Goal: Task Accomplishment & Management: Manage account settings

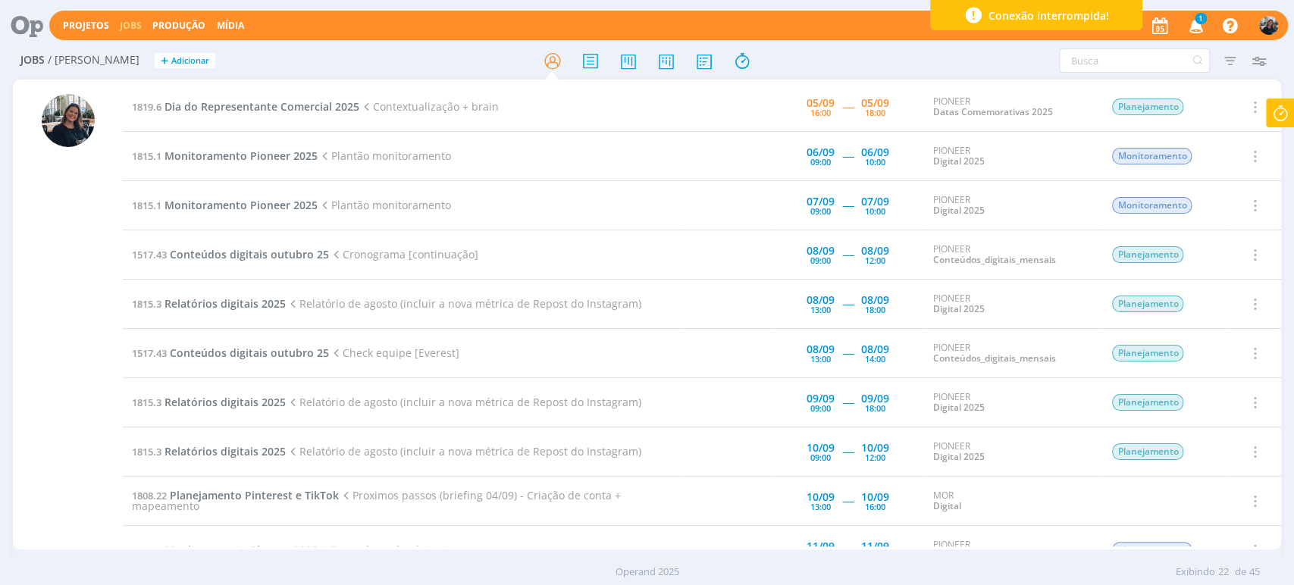
click at [1287, 105] on icon at bounding box center [1280, 114] width 27 height 30
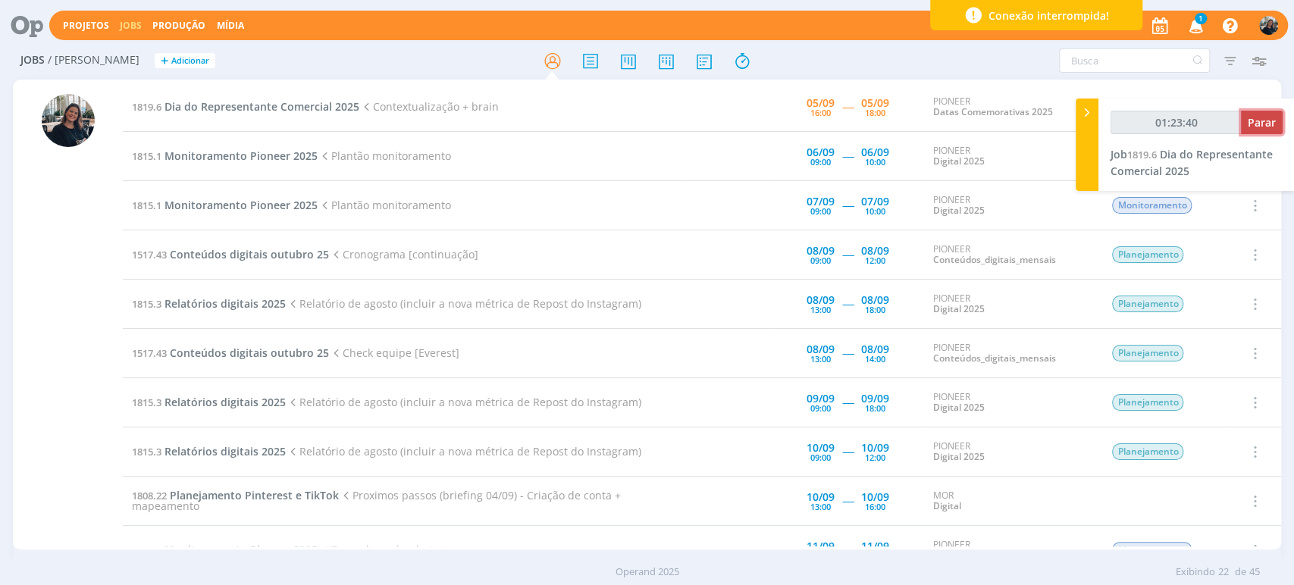
type input "01:23:41"
drag, startPoint x: 1270, startPoint y: 121, endPoint x: 1164, endPoint y: 118, distance: 106.2
click at [1271, 123] on span "Parar" at bounding box center [1262, 122] width 28 height 14
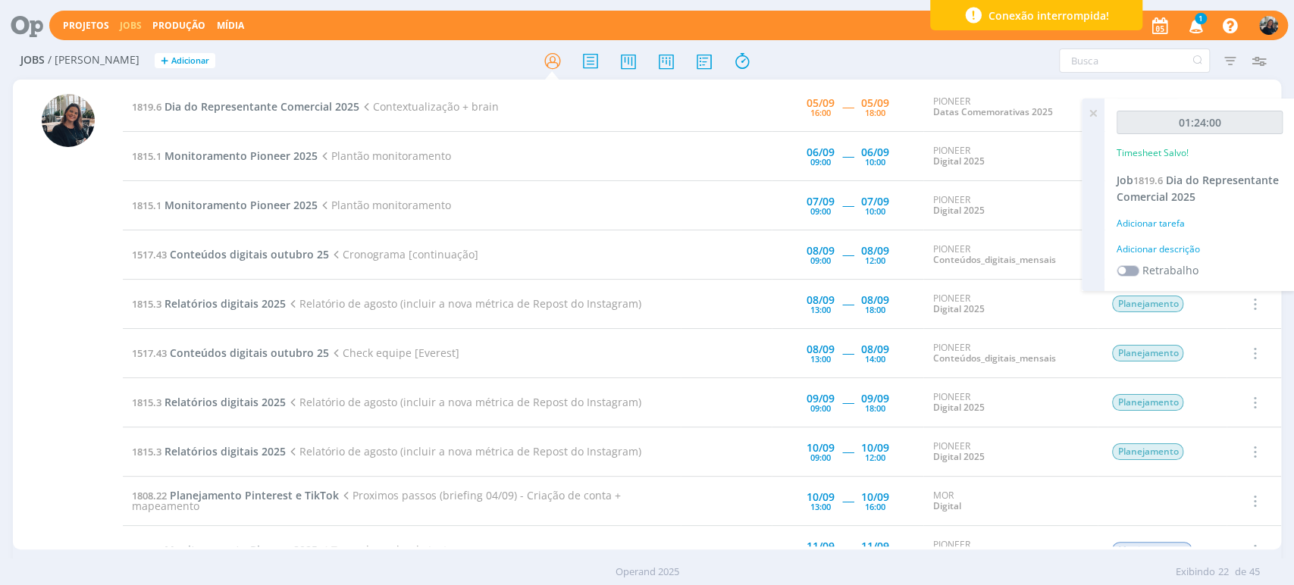
click at [1165, 247] on div "Adicionar descrição" at bounding box center [1200, 250] width 166 height 14
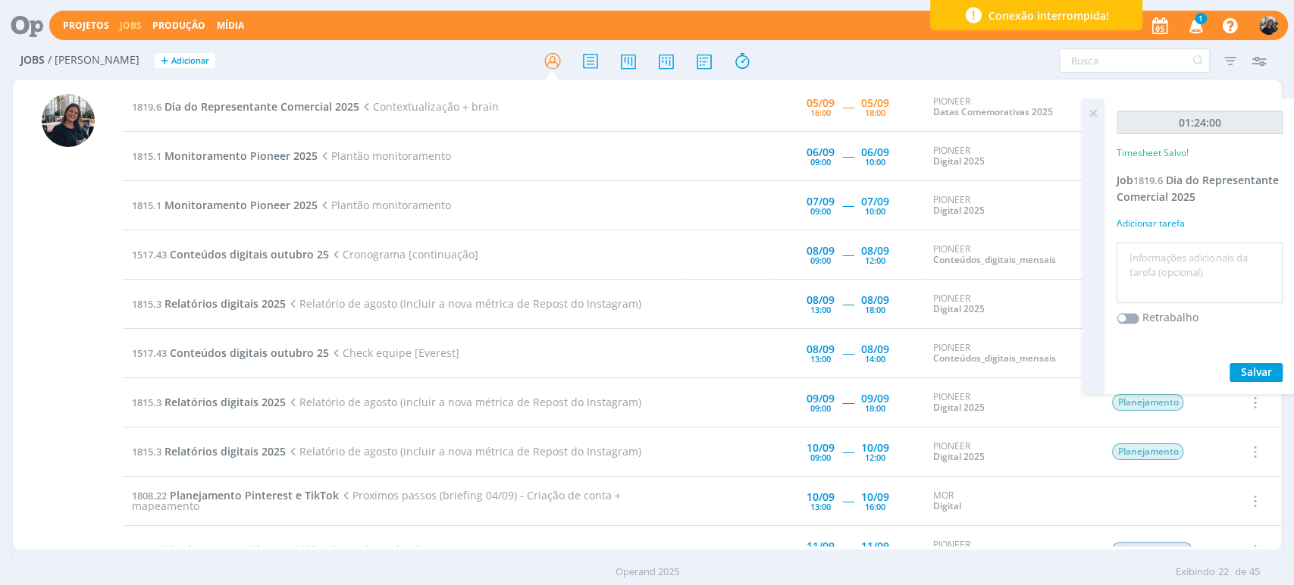
click at [1165, 249] on textarea at bounding box center [1200, 273] width 158 height 54
type textarea "check dia do rep"
click at [1252, 371] on span "Salvar" at bounding box center [1256, 372] width 31 height 14
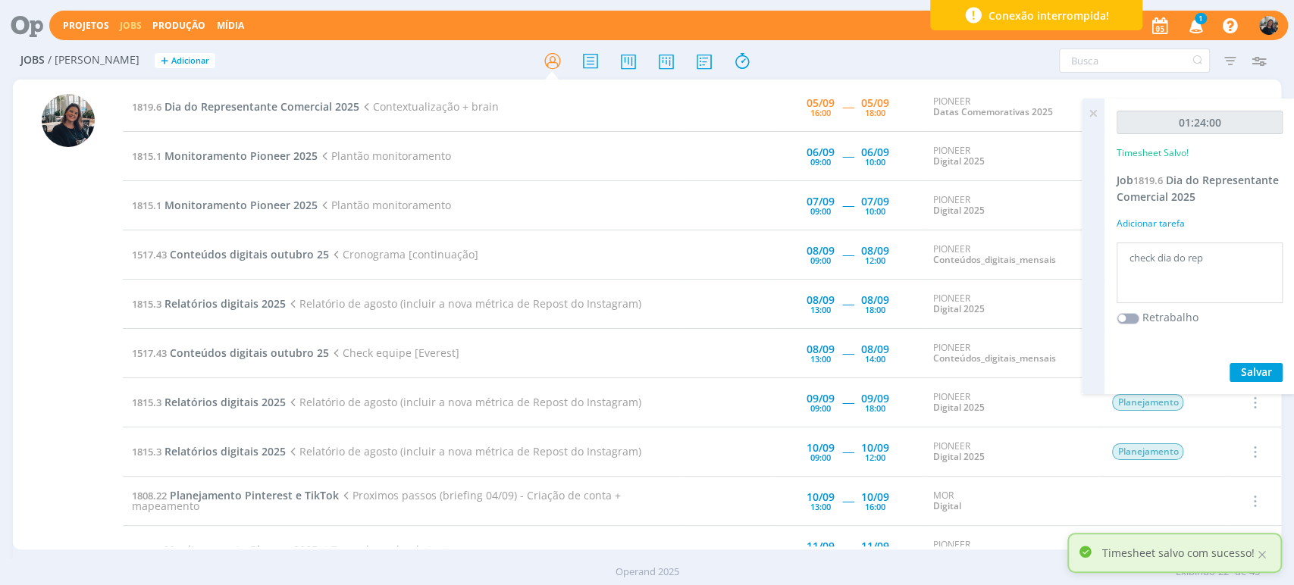
click at [1099, 107] on icon at bounding box center [1093, 114] width 27 height 30
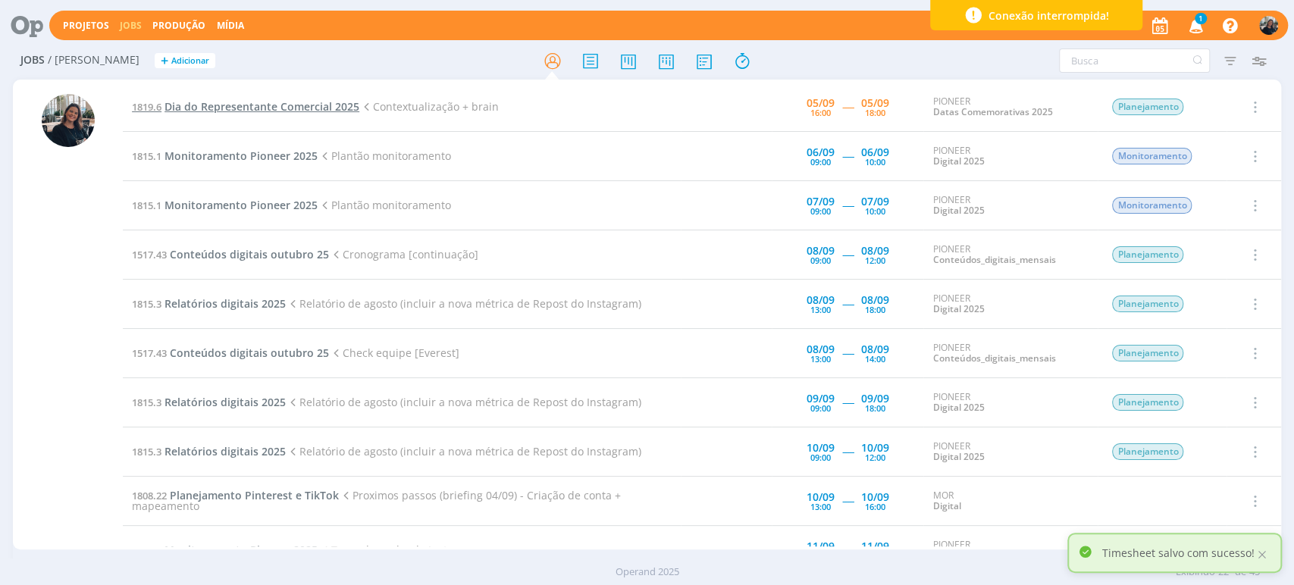
click at [200, 114] on td "1819.6 Dia do Representante Comercial 2025 Contextualização + brain" at bounding box center [402, 107] width 558 height 49
click at [205, 108] on span "Dia do Representante Comercial 2025" at bounding box center [262, 106] width 195 height 14
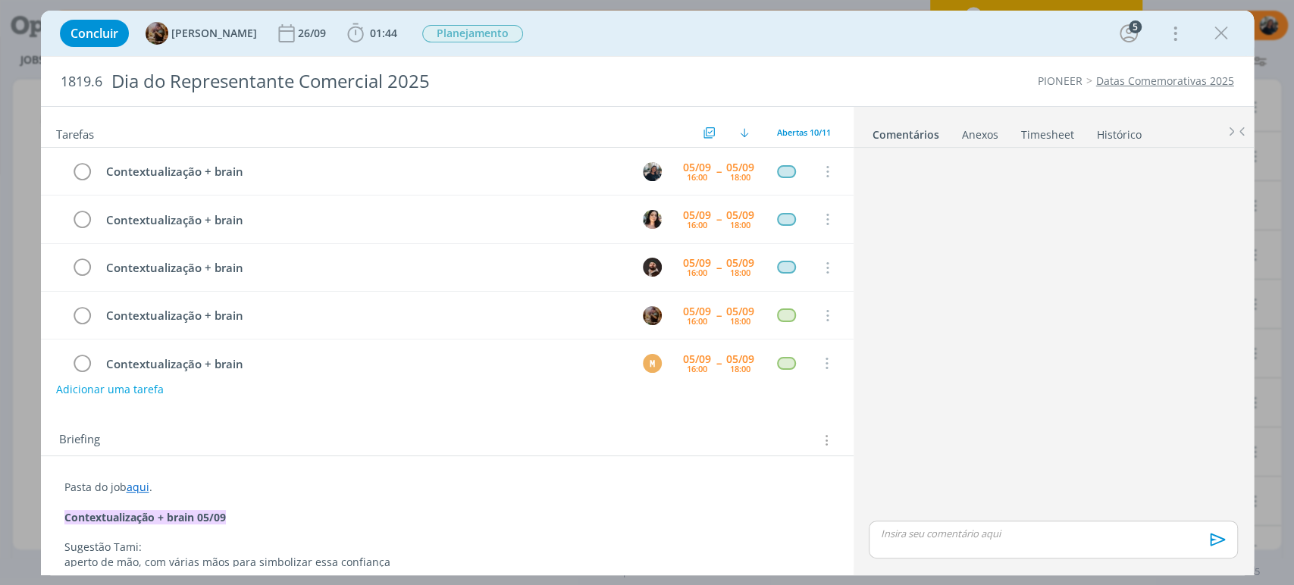
click at [1043, 136] on link "Timesheet" at bounding box center [1047, 132] width 55 height 22
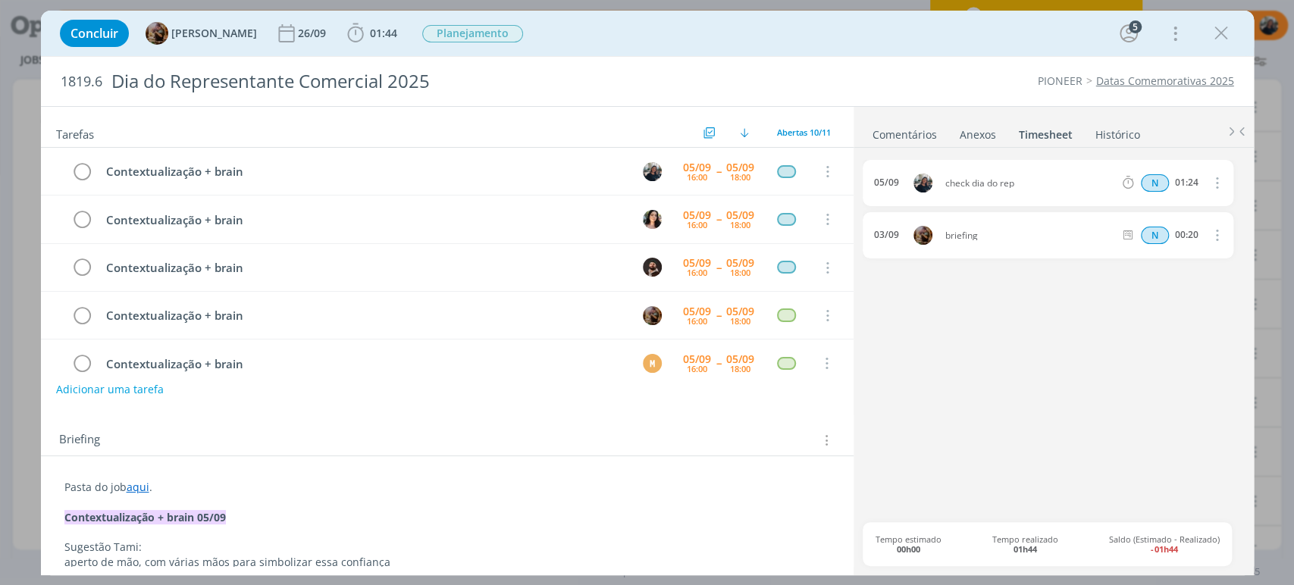
click at [1218, 179] on icon "dialog" at bounding box center [1216, 183] width 17 height 18
click at [1187, 230] on link "Editar" at bounding box center [1174, 233] width 120 height 24
click at [865, 171] on body "Projetos Jobs Produção [GEOGRAPHIC_DATA] 1 Notificações Central de Ajuda Área d…" at bounding box center [647, 292] width 1294 height 585
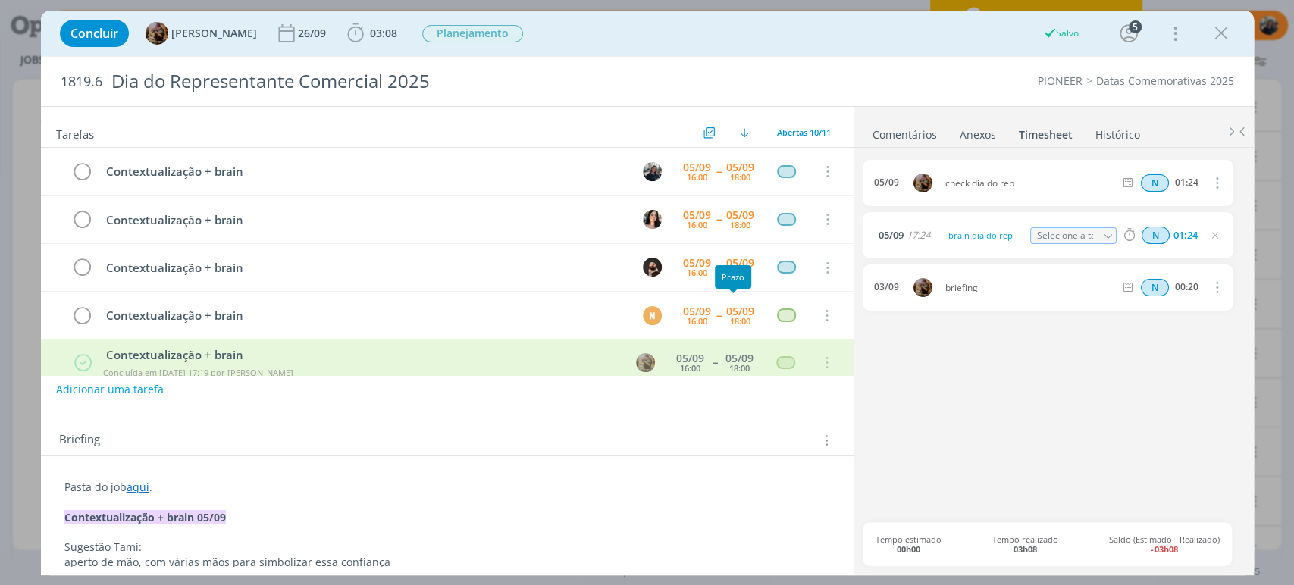
click at [1118, 354] on div "05/09 check dia do rep N 01:24 Excluir [DATE] 17:24 brain dia do rep Selecione …" at bounding box center [1053, 341] width 381 height 362
click at [1106, 323] on div "05/09 check dia do rep N 01:24 Excluir [DATE] 17:24 brain dia do rep Selecione …" at bounding box center [1053, 341] width 381 height 362
drag, startPoint x: 83, startPoint y: 172, endPoint x: 271, endPoint y: 145, distance: 190.7
click at [83, 171] on icon "dialog" at bounding box center [82, 172] width 21 height 23
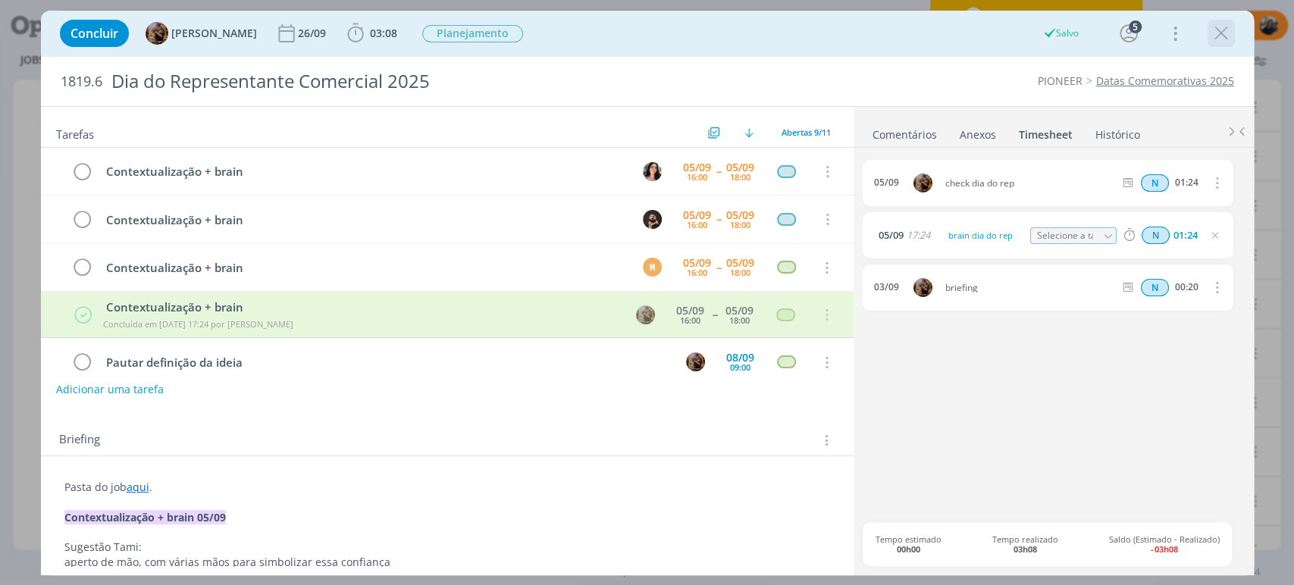
click at [1215, 32] on icon "dialog" at bounding box center [1221, 33] width 23 height 23
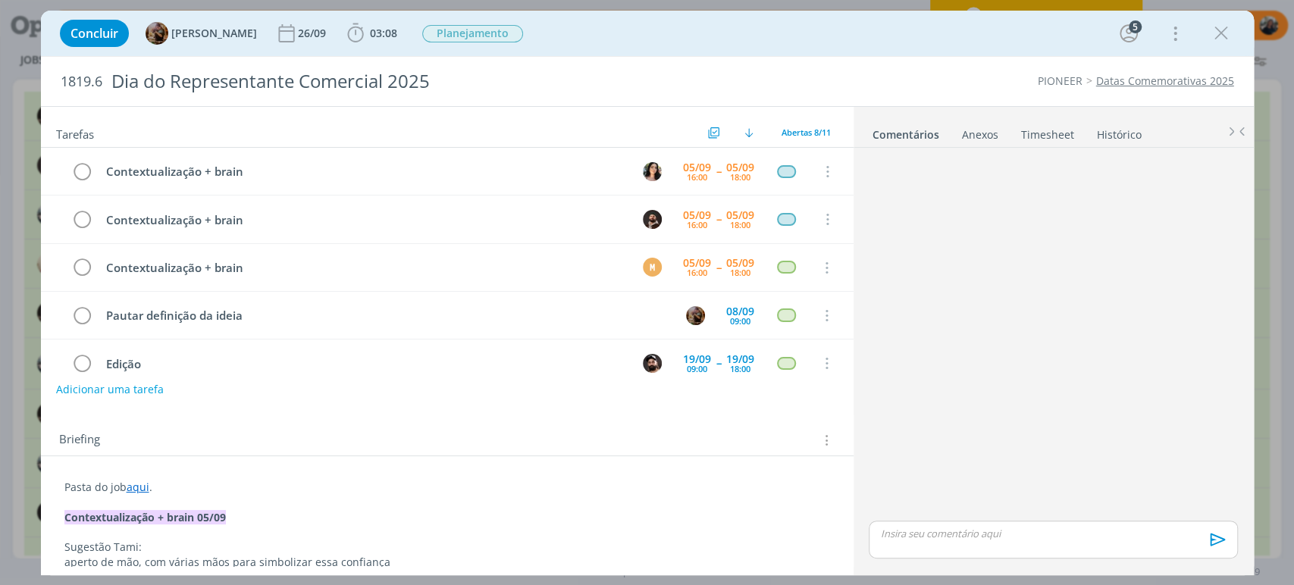
click at [1107, 138] on link "Histórico" at bounding box center [1119, 132] width 46 height 22
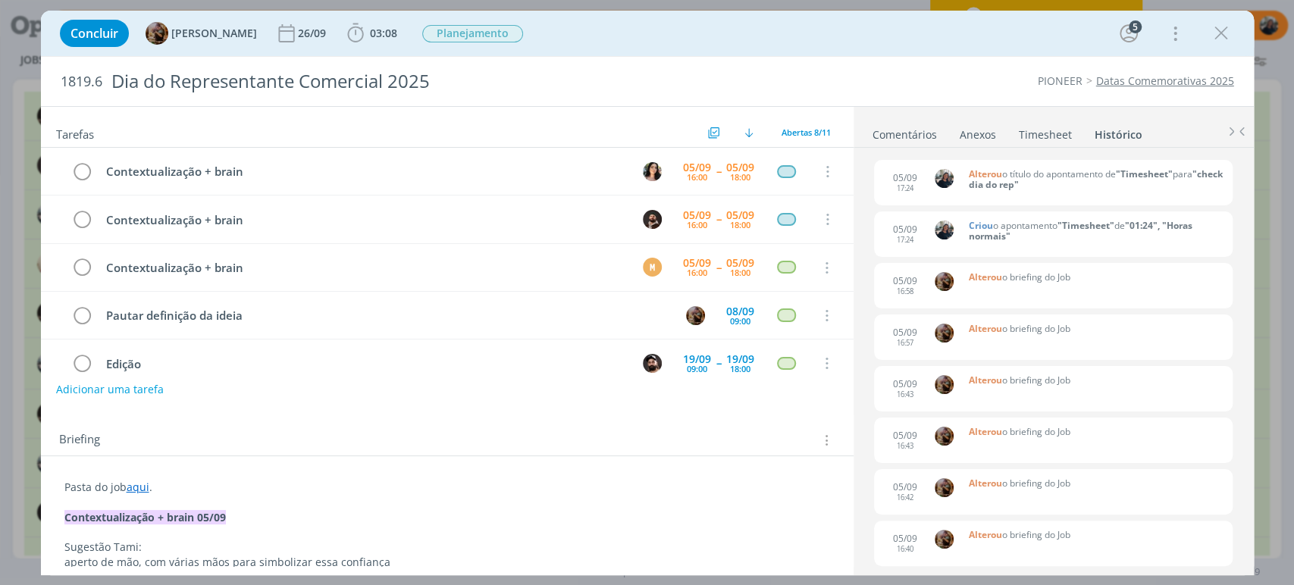
click at [1045, 127] on link "Timesheet" at bounding box center [1045, 132] width 55 height 22
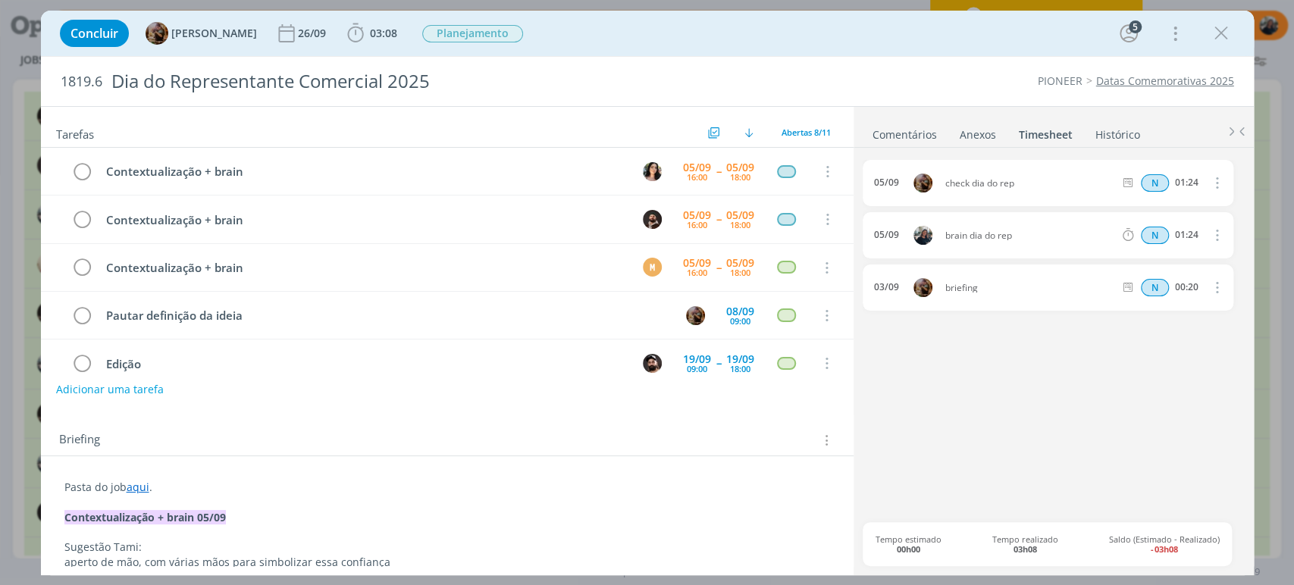
click at [1218, 27] on icon "dialog" at bounding box center [1221, 33] width 23 height 23
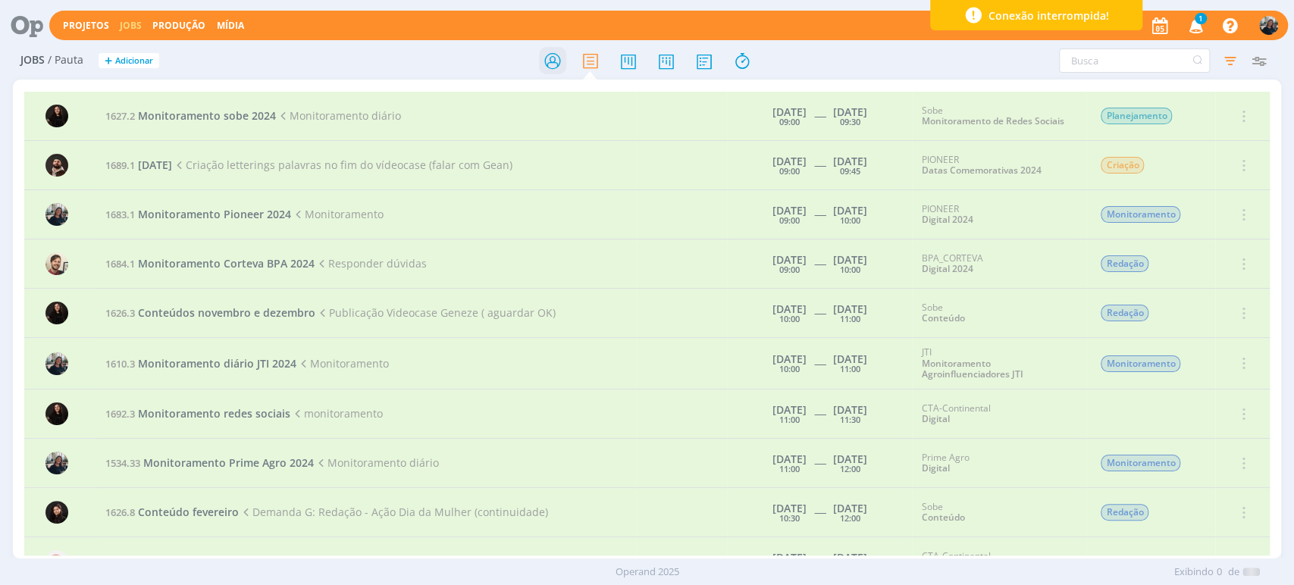
click at [544, 54] on icon at bounding box center [551, 61] width 27 height 30
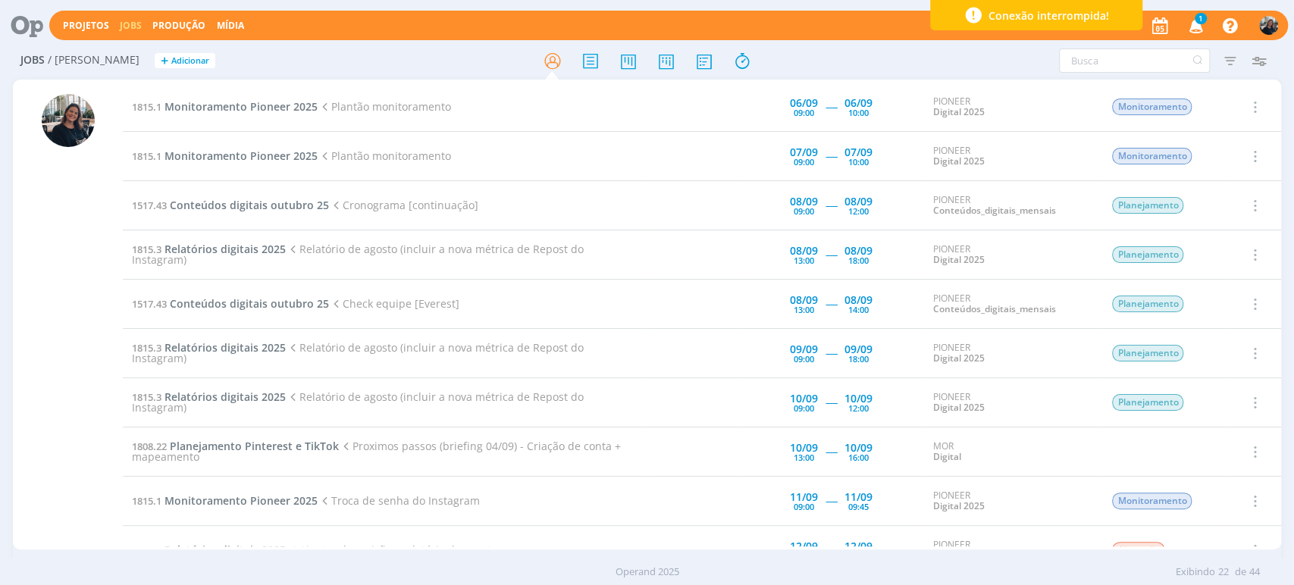
click at [1199, 17] on span "1" at bounding box center [1201, 18] width 12 height 11
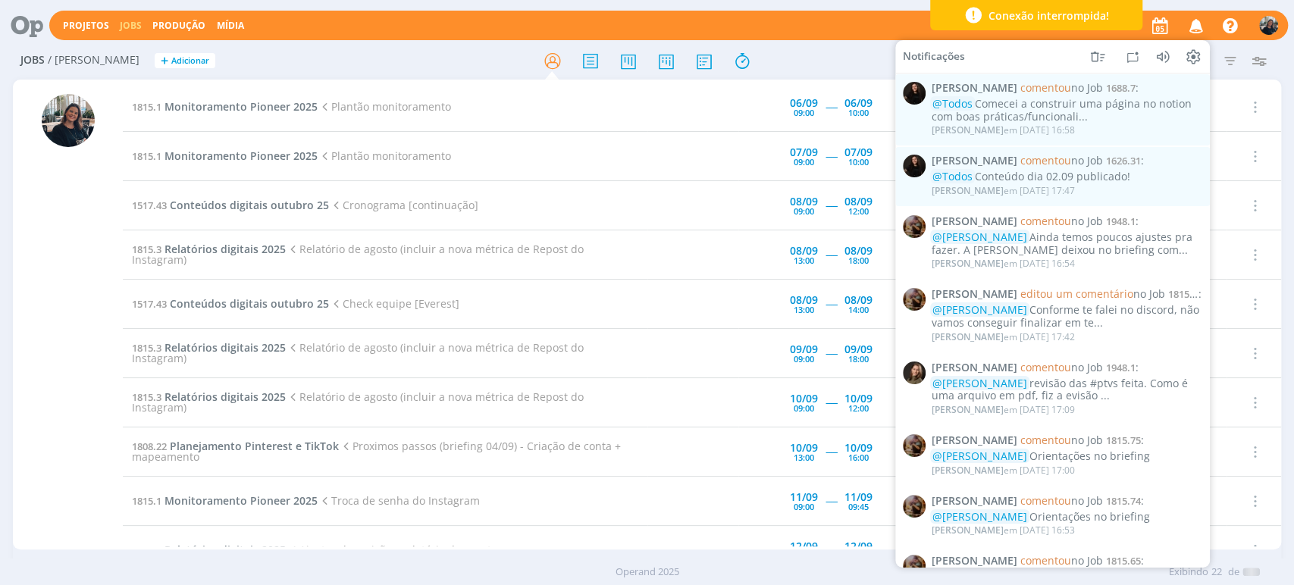
click at [230, 96] on td "1815.1 Monitoramento Pioneer 2025 Plantão monitoramento" at bounding box center [385, 107] width 525 height 49
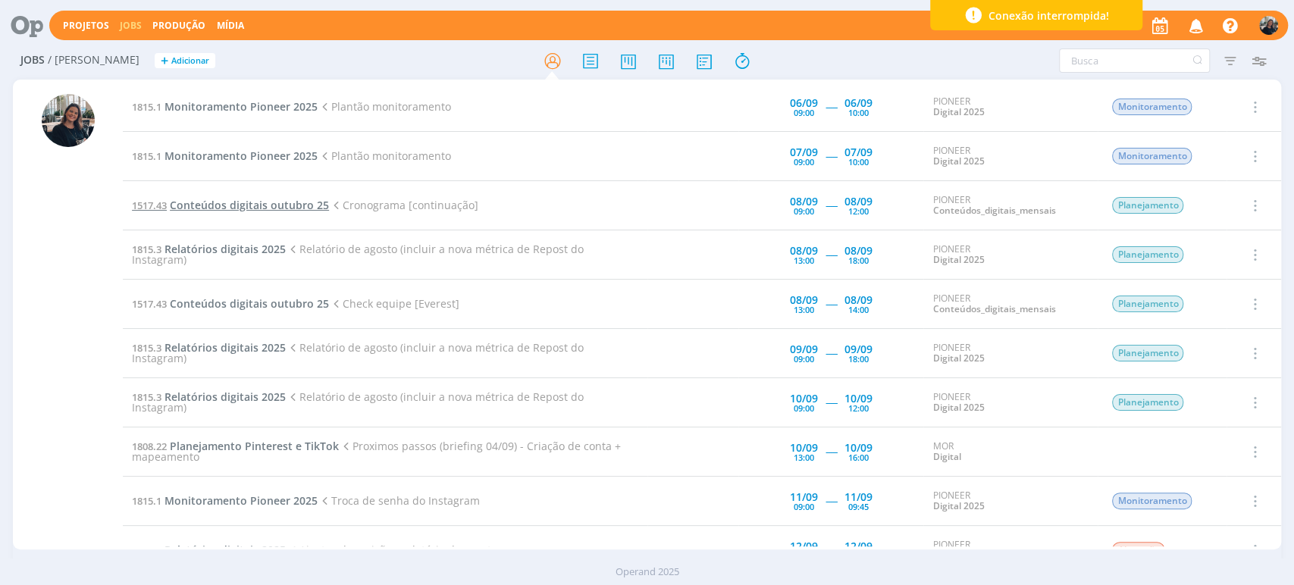
click at [245, 203] on span "Conteúdos digitais outubro 25" at bounding box center [249, 205] width 159 height 14
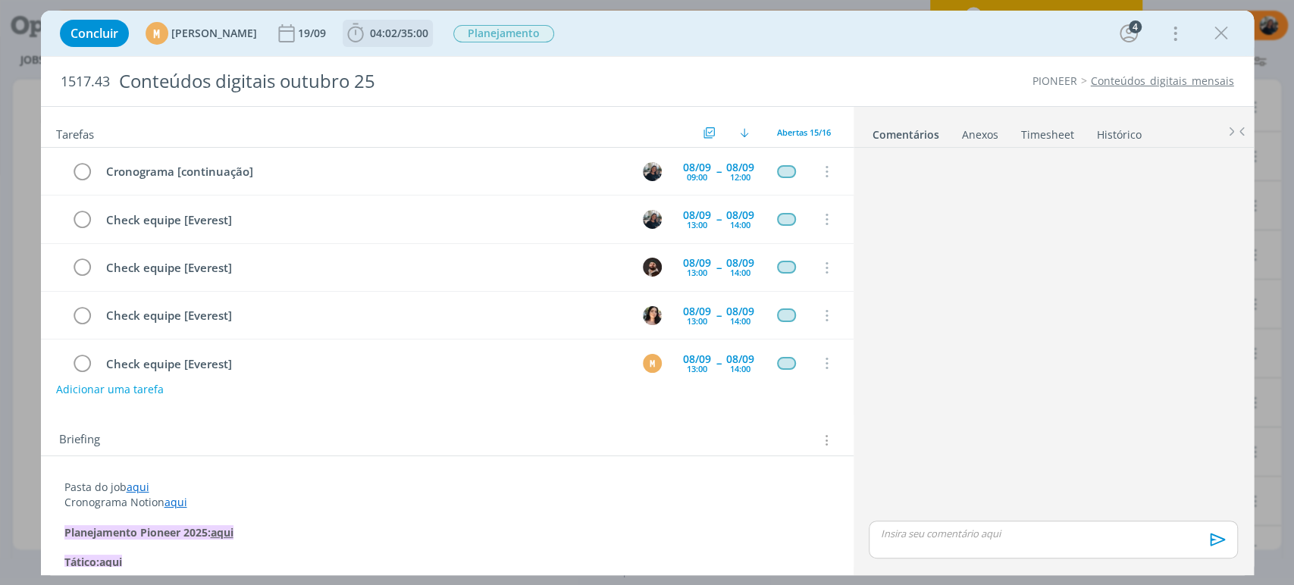
click at [367, 36] on icon "dialog" at bounding box center [355, 33] width 23 height 23
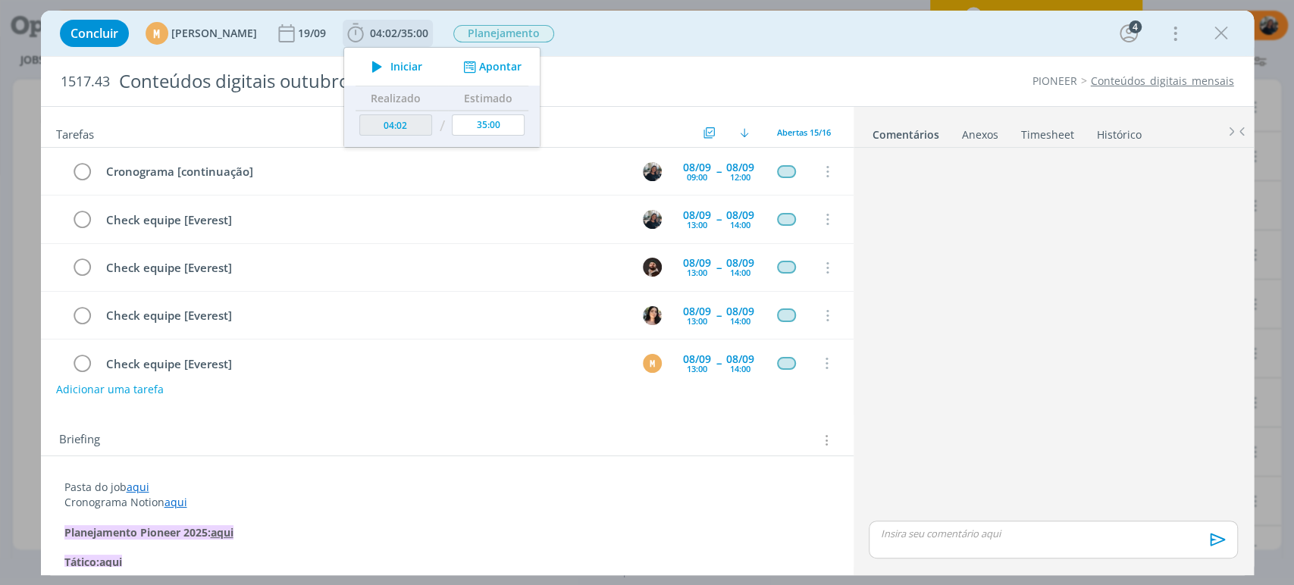
click at [390, 67] on icon "dialog" at bounding box center [377, 67] width 27 height 20
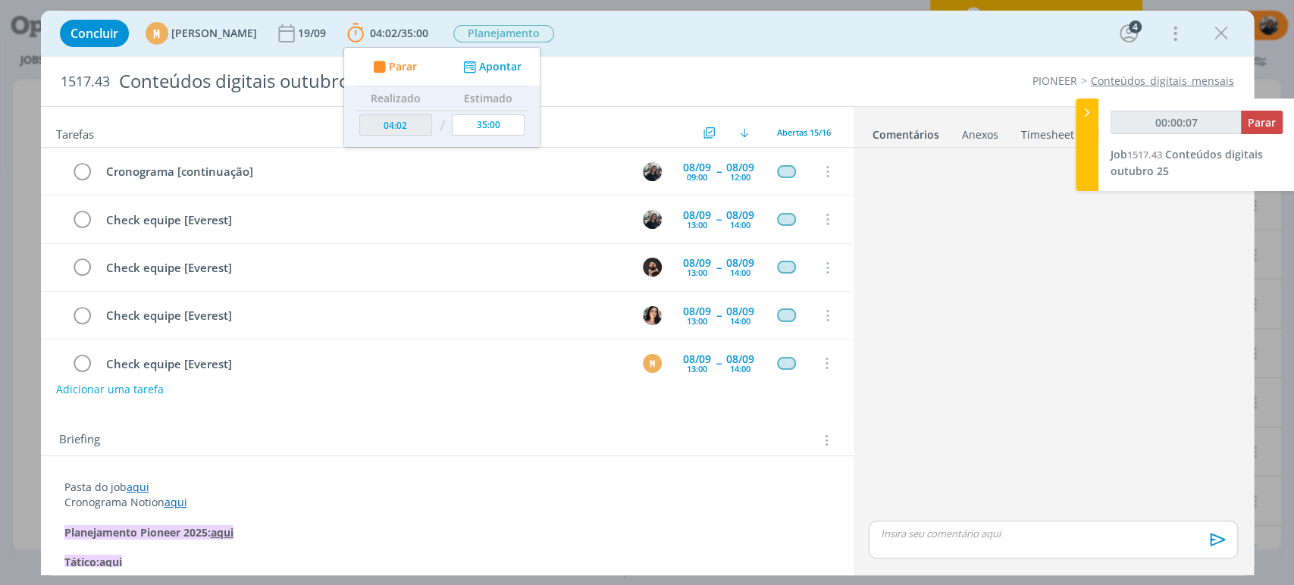
type input "00:00:08"
click at [1085, 110] on icon at bounding box center [1087, 113] width 15 height 16
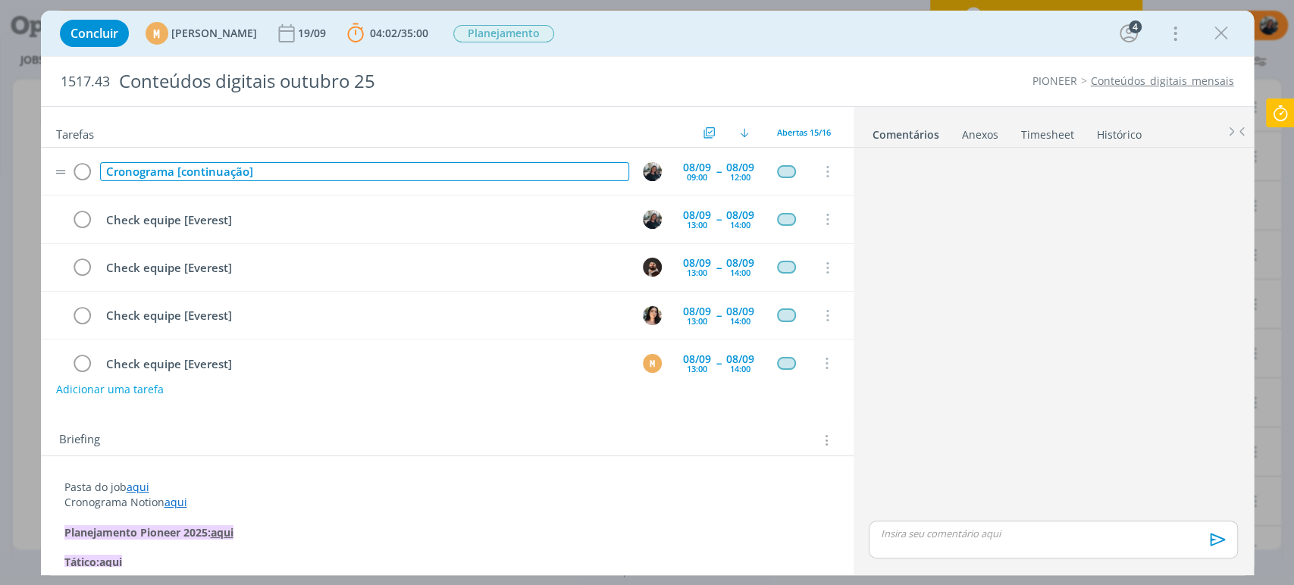
click at [142, 171] on div "Cronograma [continuação]" at bounding box center [364, 171] width 529 height 19
copy div "Cronograma [continuação]"
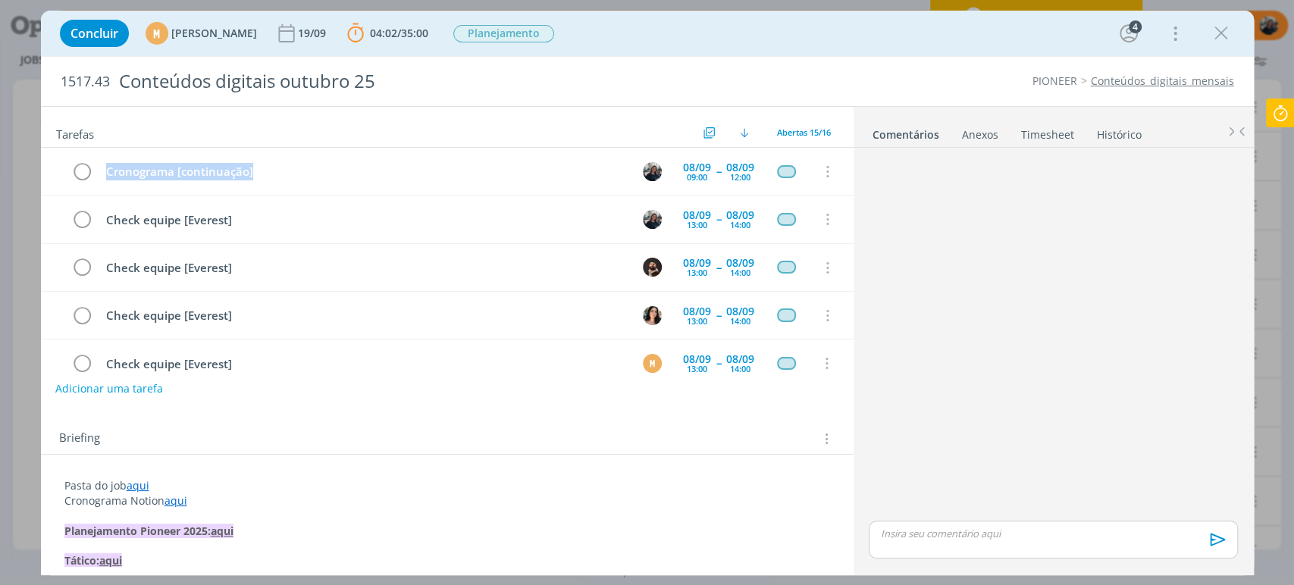
click at [116, 391] on button "Adicionar uma tarefa" at bounding box center [109, 389] width 108 height 26
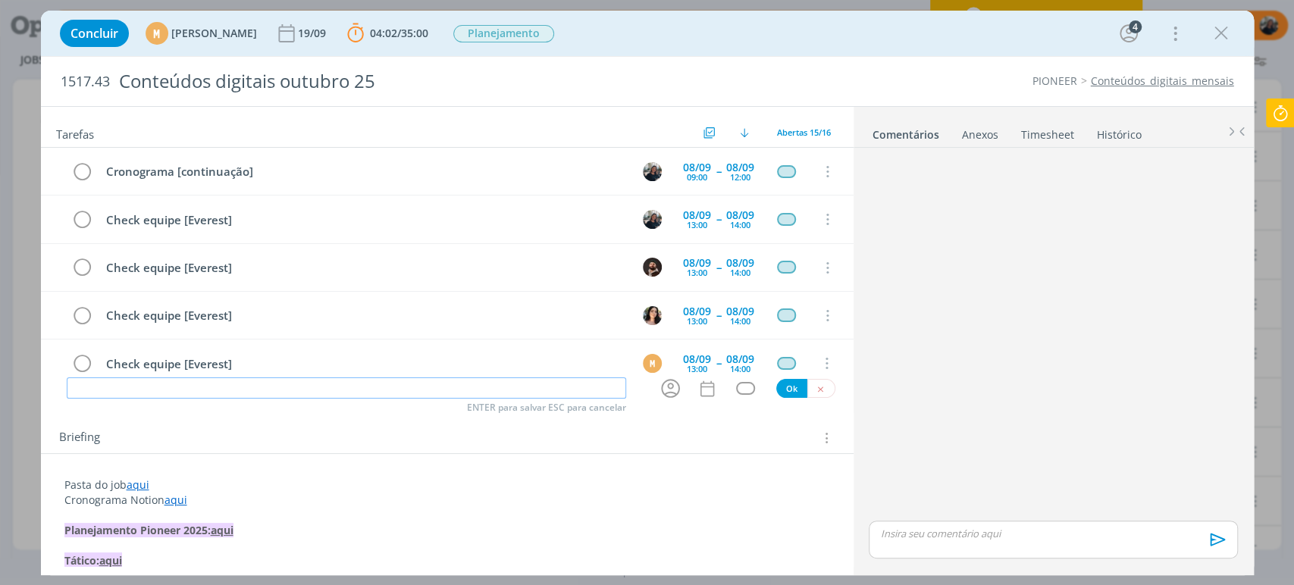
paste input "Cronograma [continuação]"
click at [665, 379] on icon "dialog" at bounding box center [670, 388] width 19 height 19
type input "Cronograma [continuação]"
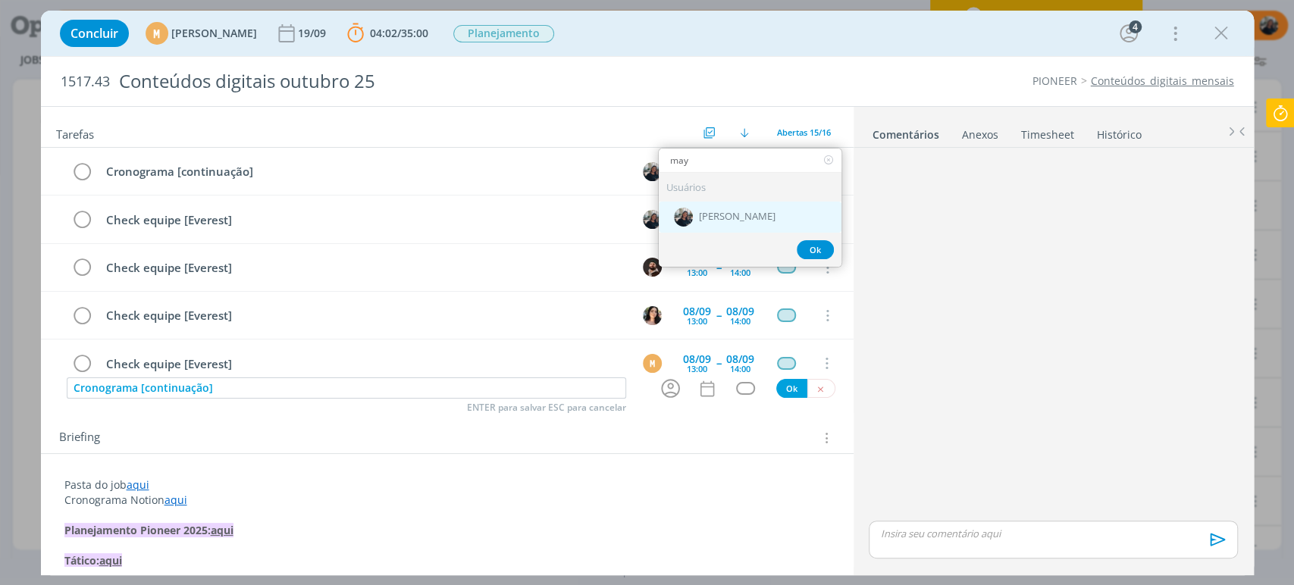
type input "may"
drag, startPoint x: 782, startPoint y: 213, endPoint x: 804, endPoint y: 255, distance: 48.2
click at [782, 215] on div "[PERSON_NAME]" at bounding box center [750, 217] width 183 height 31
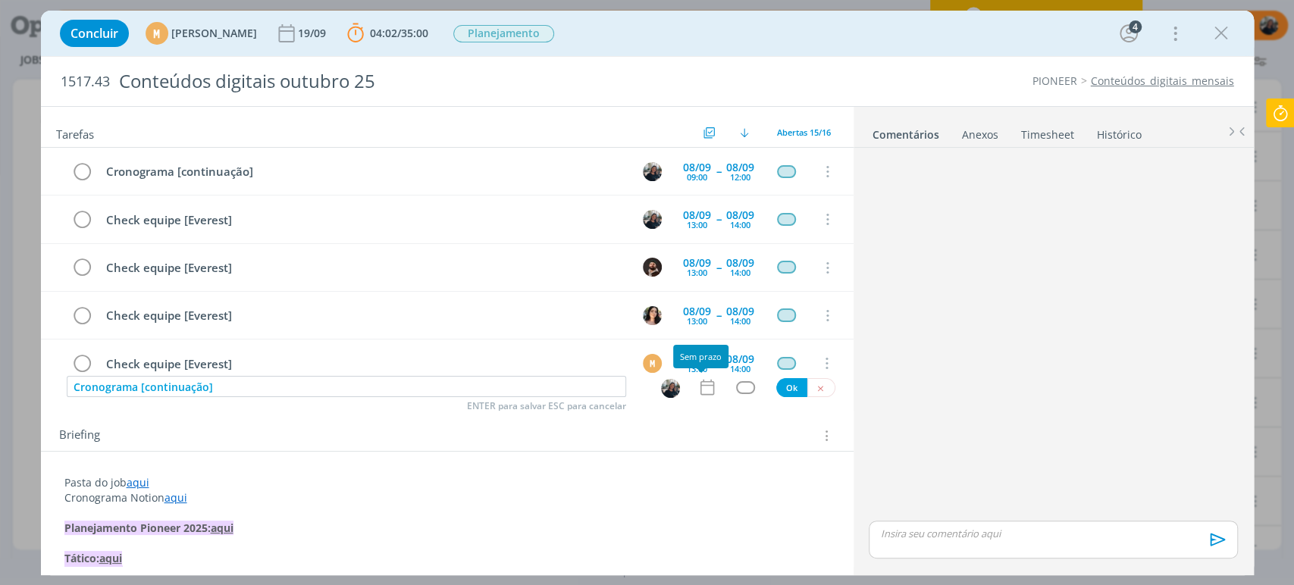
click at [707, 390] on icon "dialog" at bounding box center [707, 388] width 20 height 20
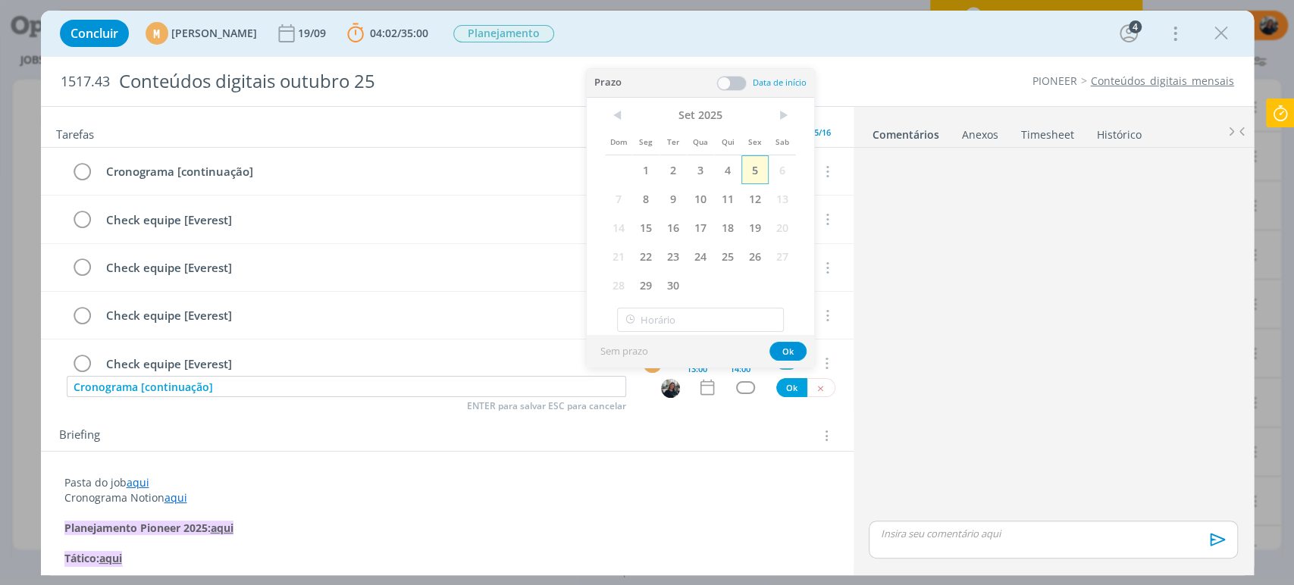
click at [755, 172] on span "5" at bounding box center [754, 169] width 27 height 29
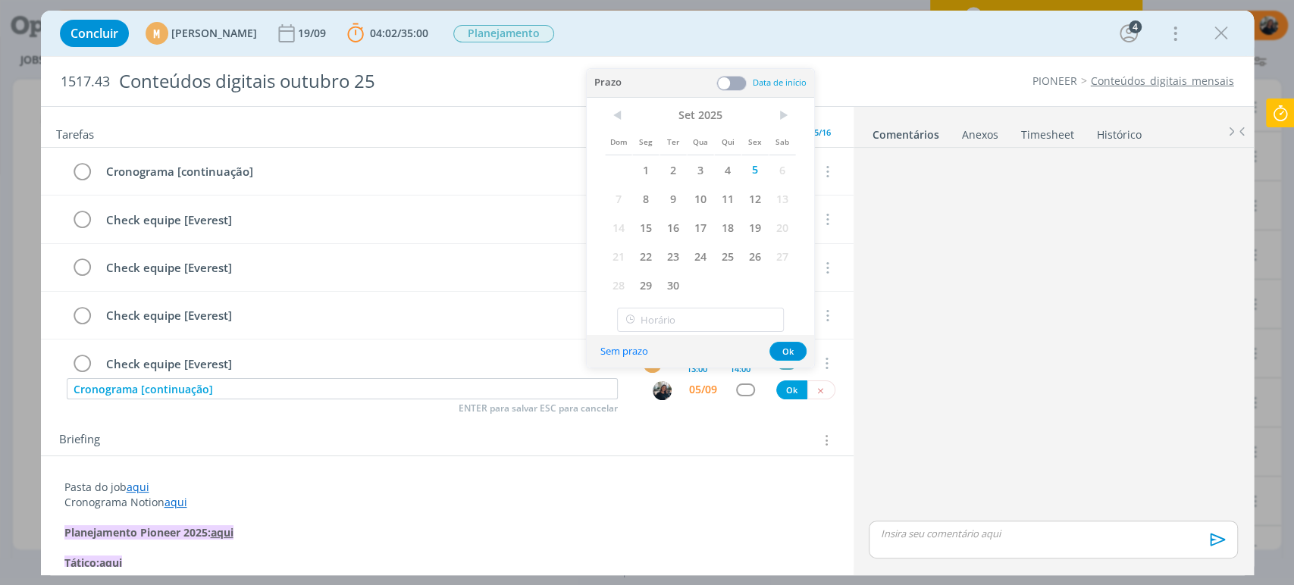
click at [734, 76] on span at bounding box center [731, 83] width 30 height 15
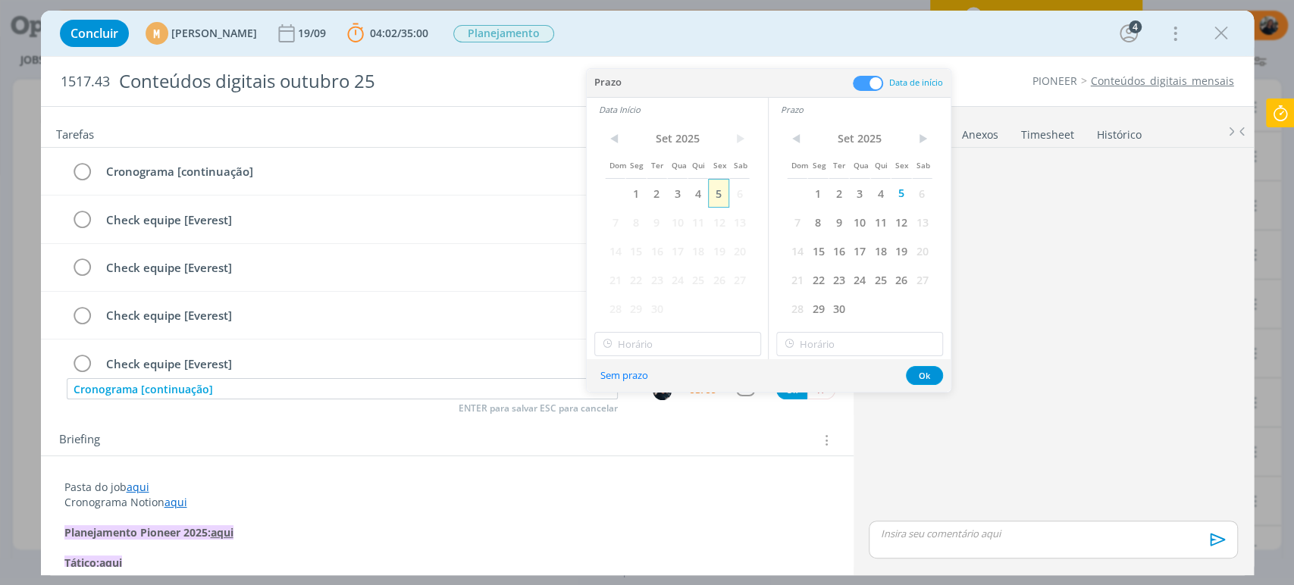
click at [719, 199] on span "5" at bounding box center [718, 193] width 20 height 29
click at [679, 356] on div "< [DATE] > Dom Seg Ter Qua Qui Sex Sab 1 2 3 4 5 6 7 8 9 10 11 12 13 14 15 16 1…" at bounding box center [677, 240] width 181 height 238
click at [679, 350] on input "18:00" at bounding box center [677, 344] width 167 height 24
click at [672, 380] on div "17:00" at bounding box center [678, 385] width 169 height 27
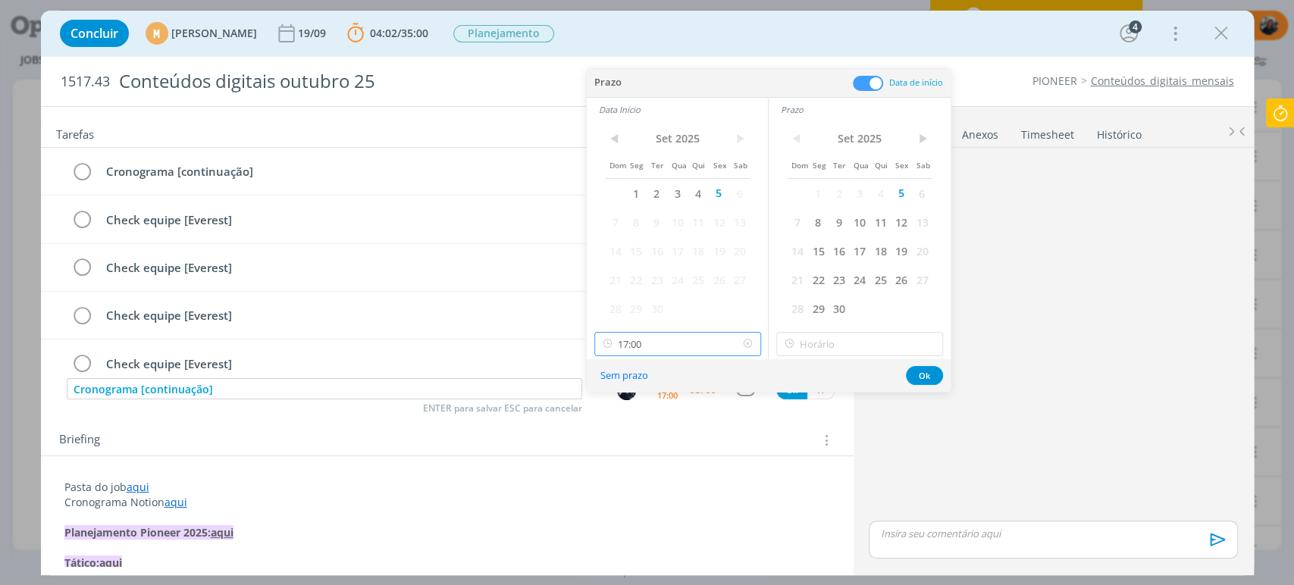
click at [676, 343] on input "17:00" at bounding box center [677, 344] width 167 height 24
click at [655, 452] on div "17:30" at bounding box center [678, 465] width 169 height 27
type input "17:30"
type input "18:00"
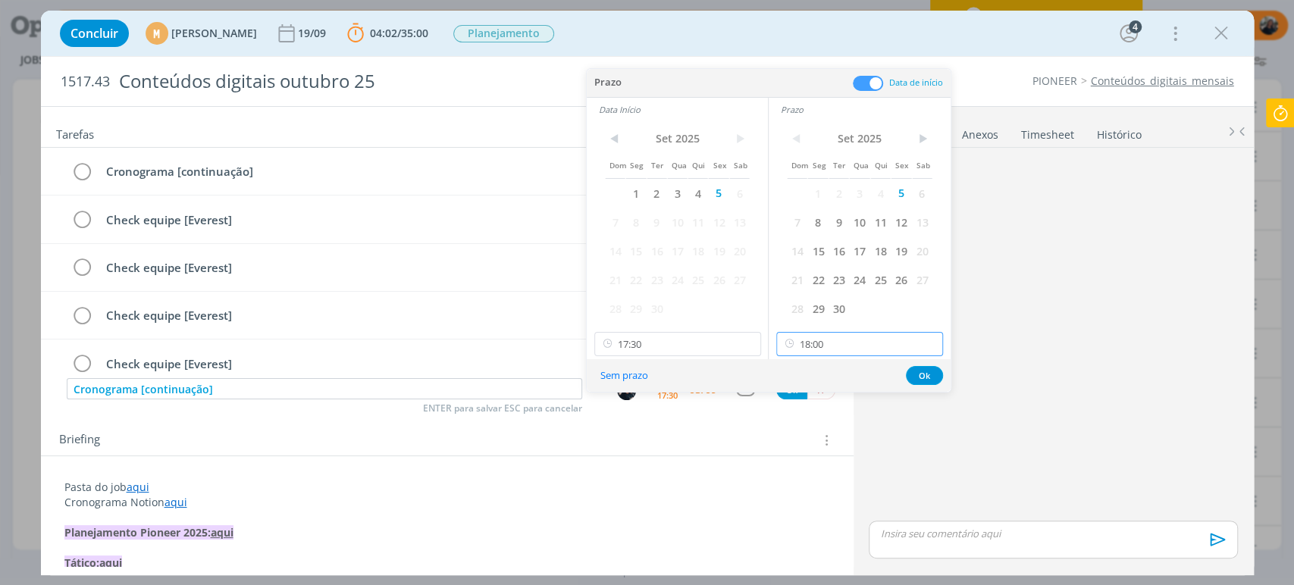
click at [841, 344] on input "18:00" at bounding box center [859, 344] width 167 height 24
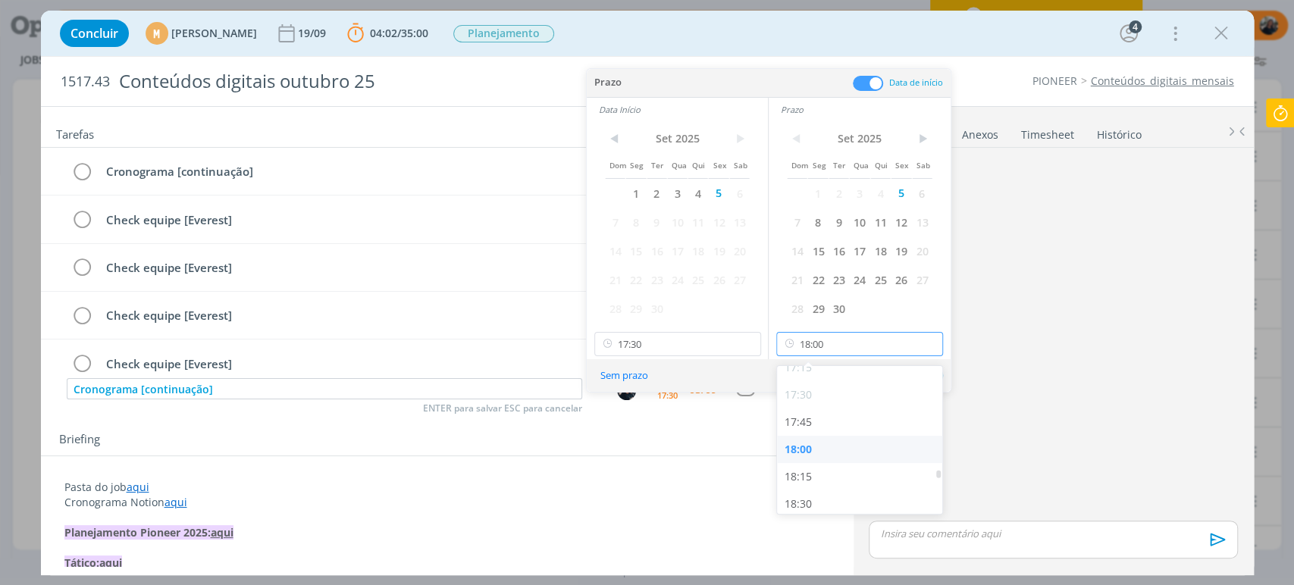
scroll to position [1934, 0]
click at [831, 406] on div "18:00" at bounding box center [861, 410] width 169 height 27
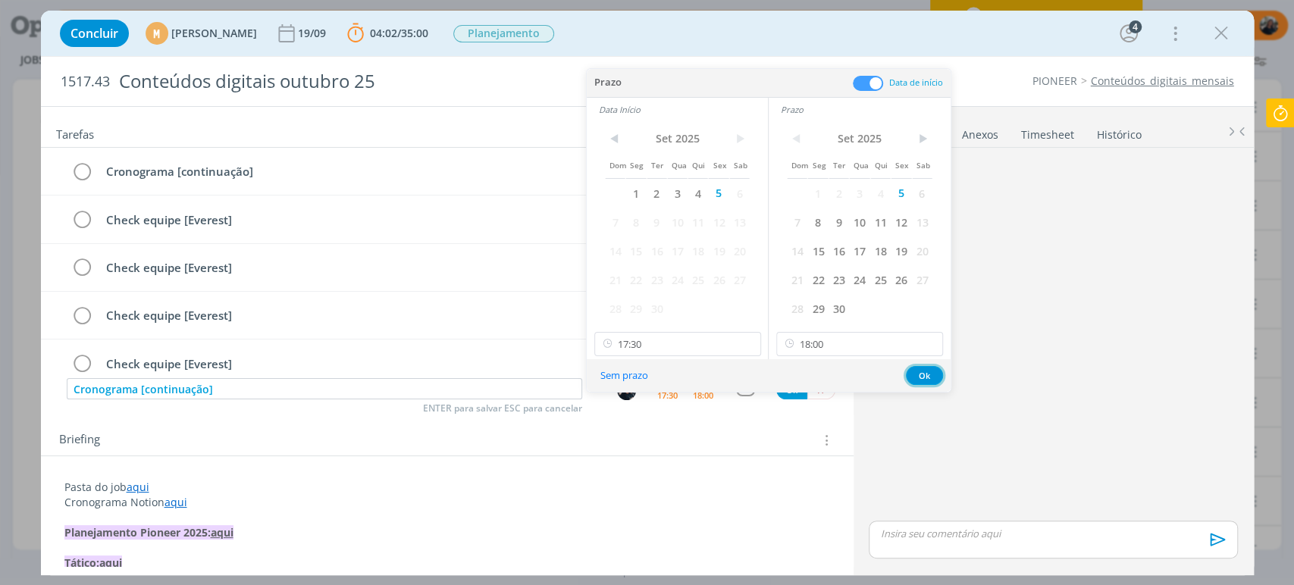
click at [922, 374] on button "Ok" at bounding box center [924, 375] width 37 height 19
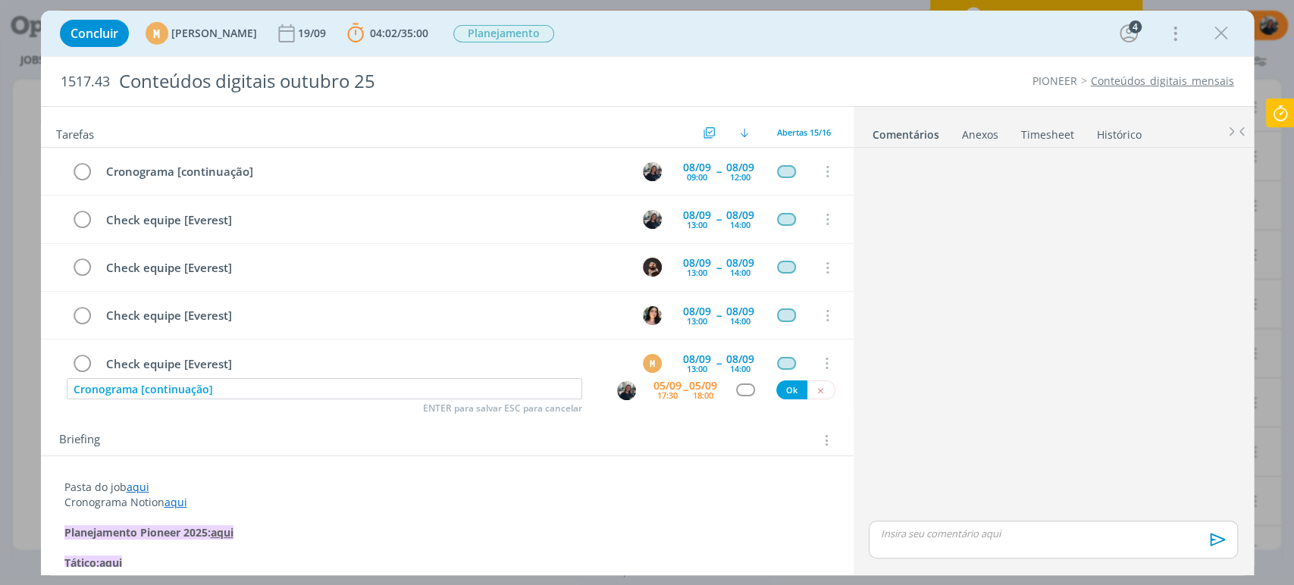
click at [738, 388] on div "dialog" at bounding box center [745, 390] width 19 height 13
click at [745, 384] on div "dialog" at bounding box center [745, 390] width 19 height 13
click at [745, 390] on div "dialog" at bounding box center [745, 390] width 19 height 13
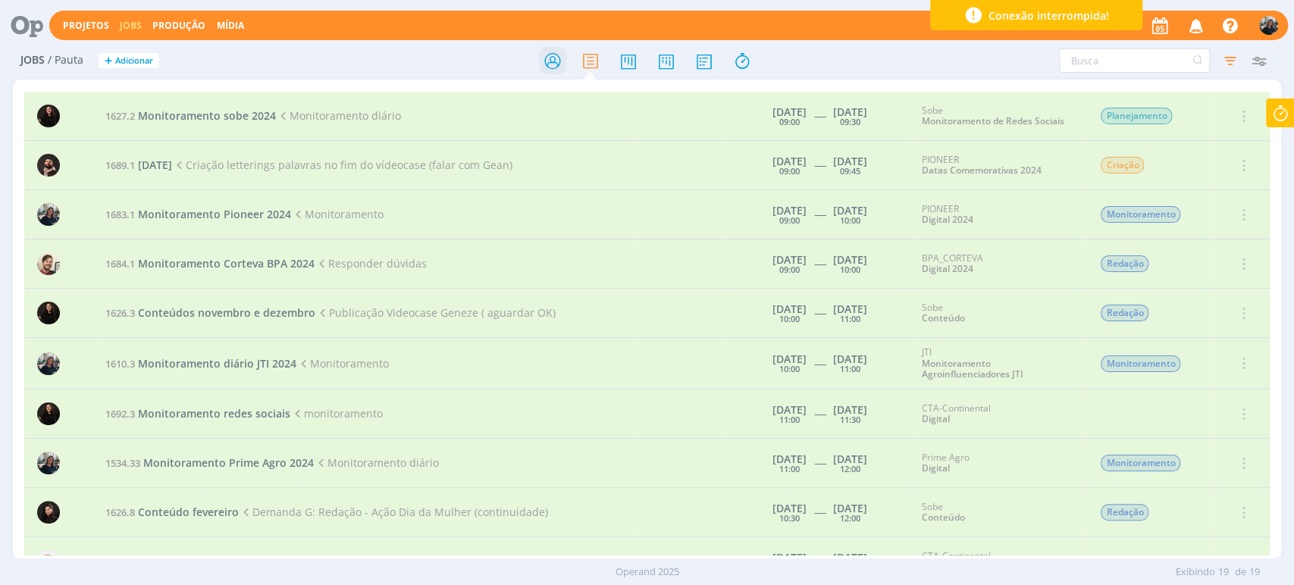
click at [549, 59] on icon at bounding box center [551, 61] width 27 height 30
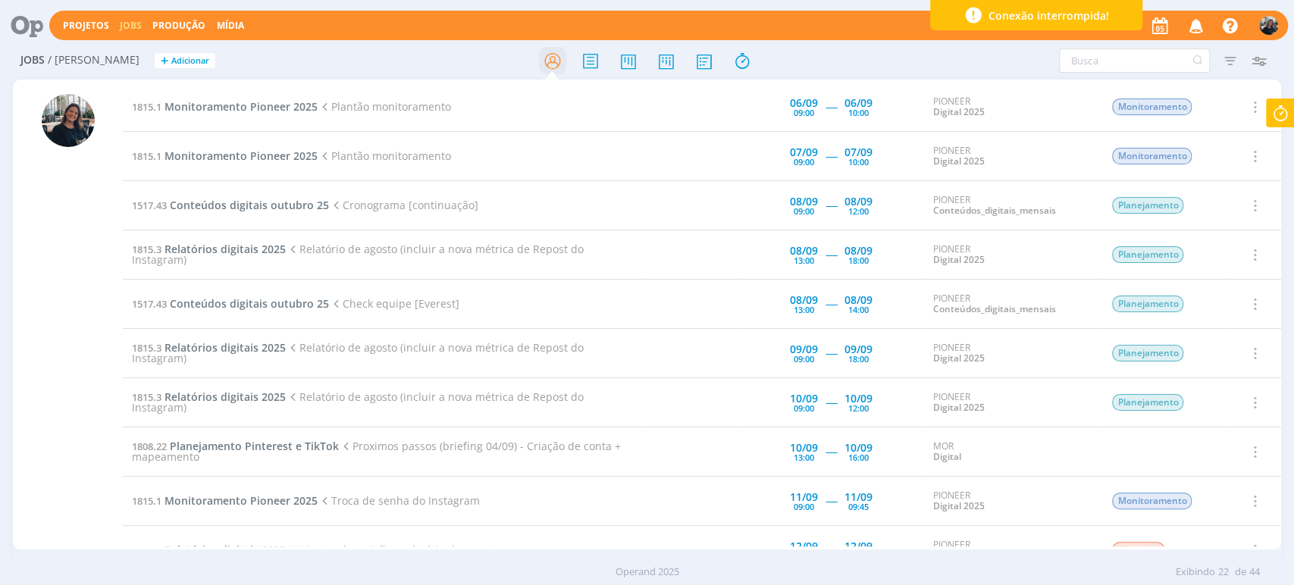
click at [547, 54] on icon at bounding box center [551, 61] width 27 height 30
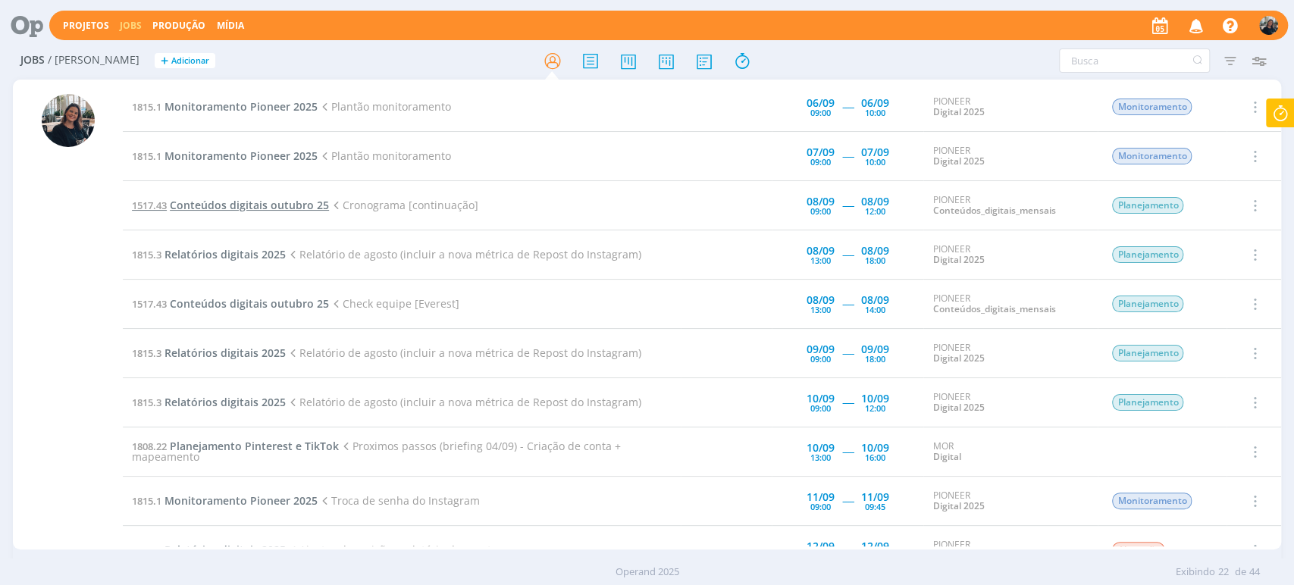
click at [237, 200] on span "Conteúdos digitais outubro 25" at bounding box center [249, 205] width 159 height 14
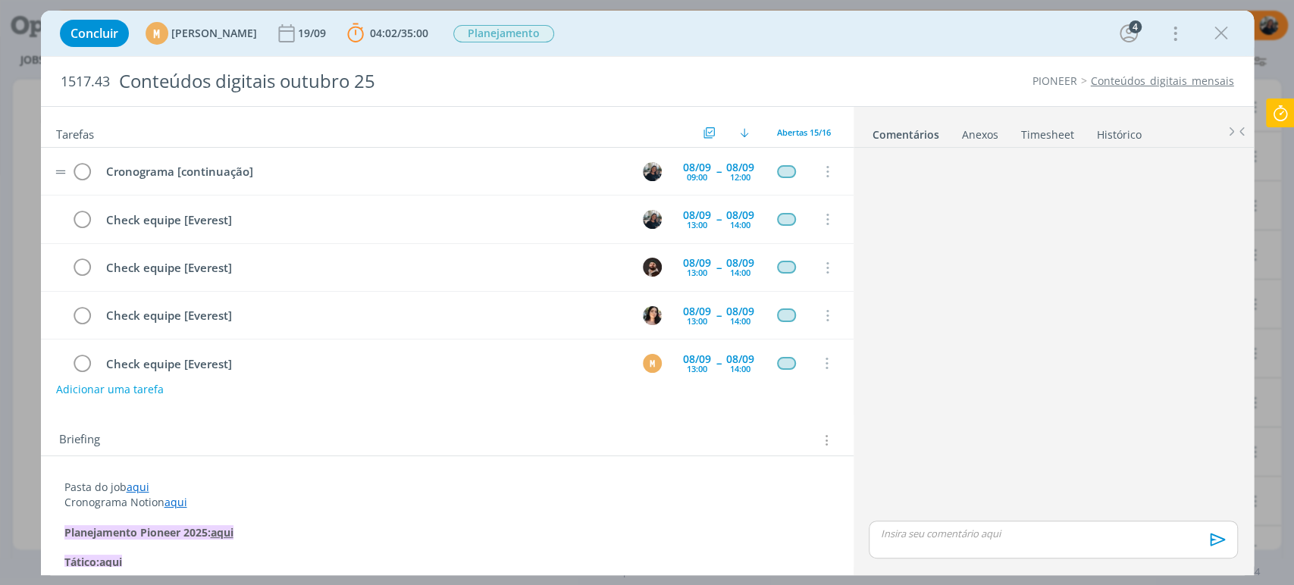
click at [178, 161] on td "Cronograma [continuação]" at bounding box center [361, 171] width 529 height 27
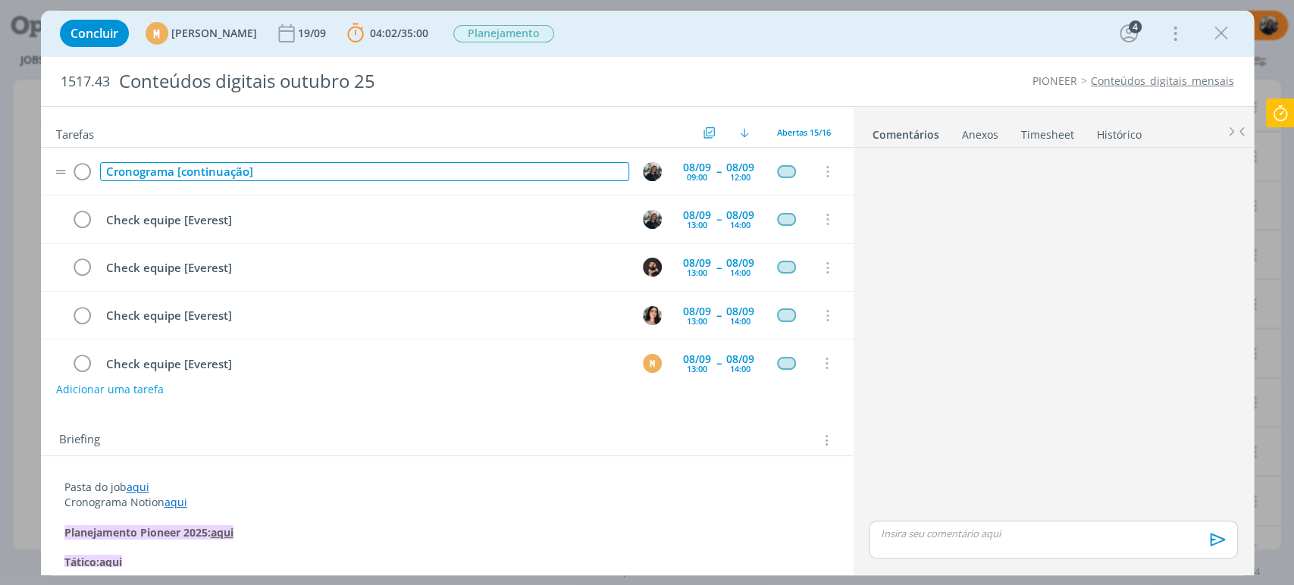
click at [182, 169] on div "Cronograma [continuação]" at bounding box center [364, 171] width 529 height 19
click at [182, 168] on div "Cronograma [continuação]" at bounding box center [364, 171] width 529 height 19
copy div "Cronograma [continuação]"
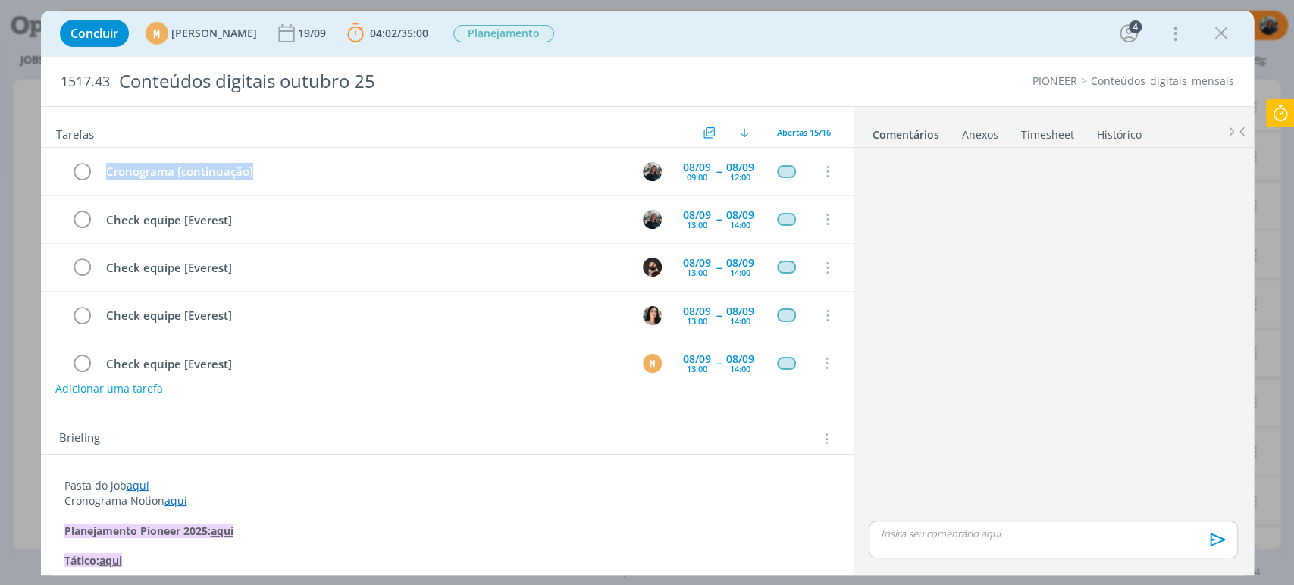
click at [121, 387] on button "Adicionar uma tarefa" at bounding box center [109, 389] width 108 height 26
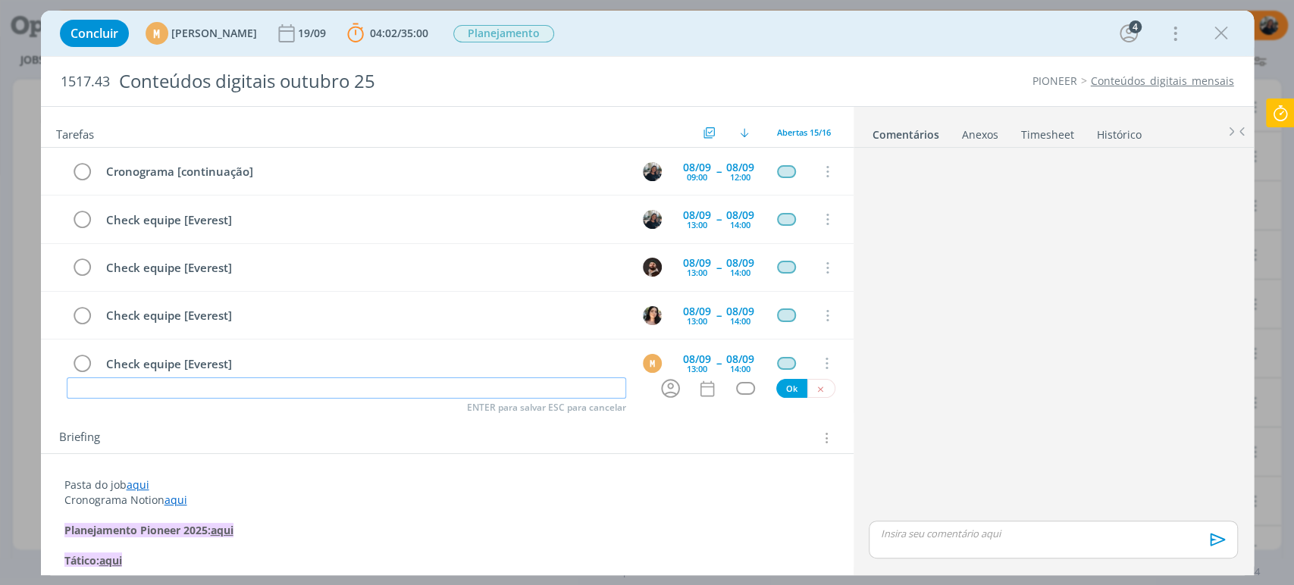
paste input "Cronograma [continuação]"
click at [672, 388] on icon "dialog" at bounding box center [671, 389] width 24 height 24
type input "Cronograma [continuação]"
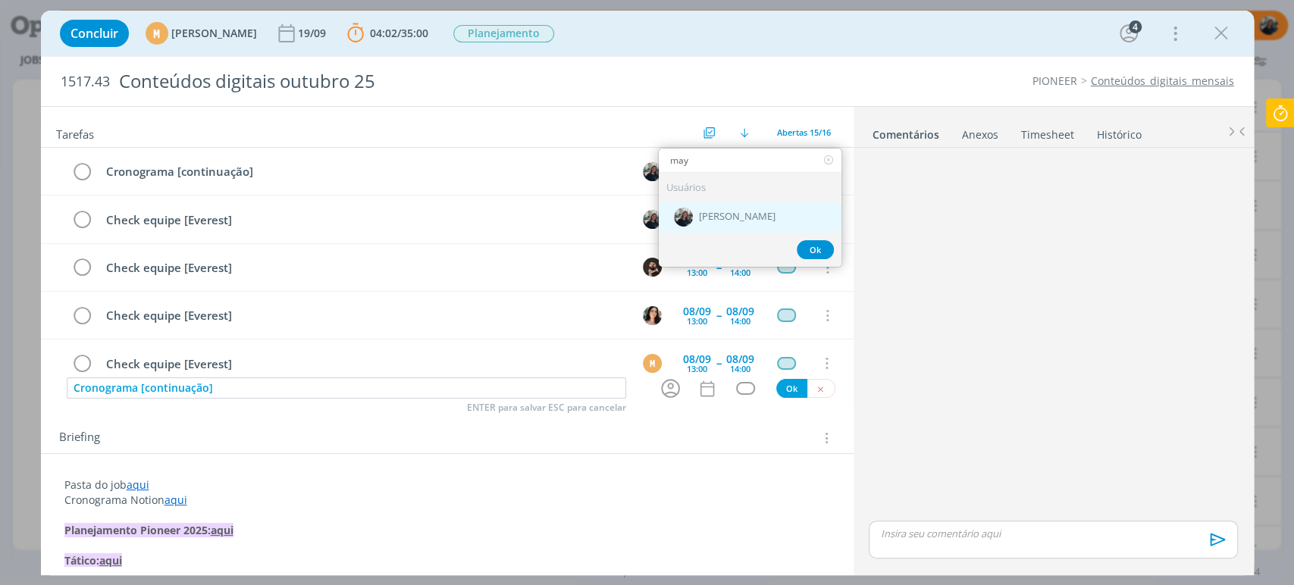
type input "may"
click at [749, 212] on span "[PERSON_NAME]" at bounding box center [737, 218] width 77 height 12
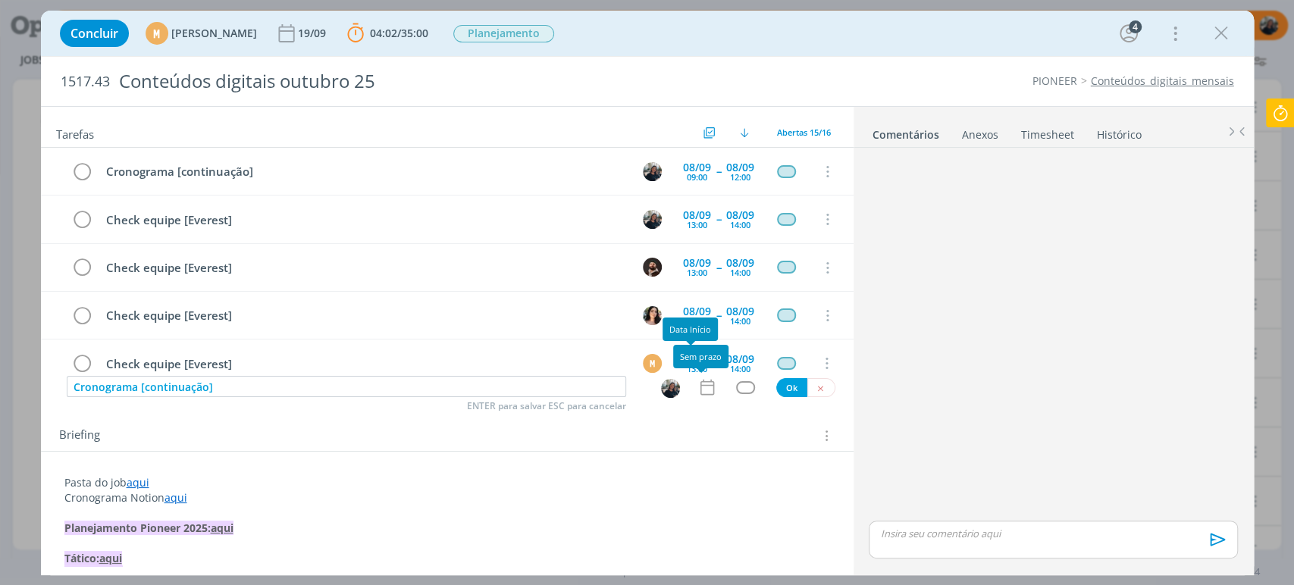
click at [701, 393] on icon "dialog" at bounding box center [707, 388] width 20 height 20
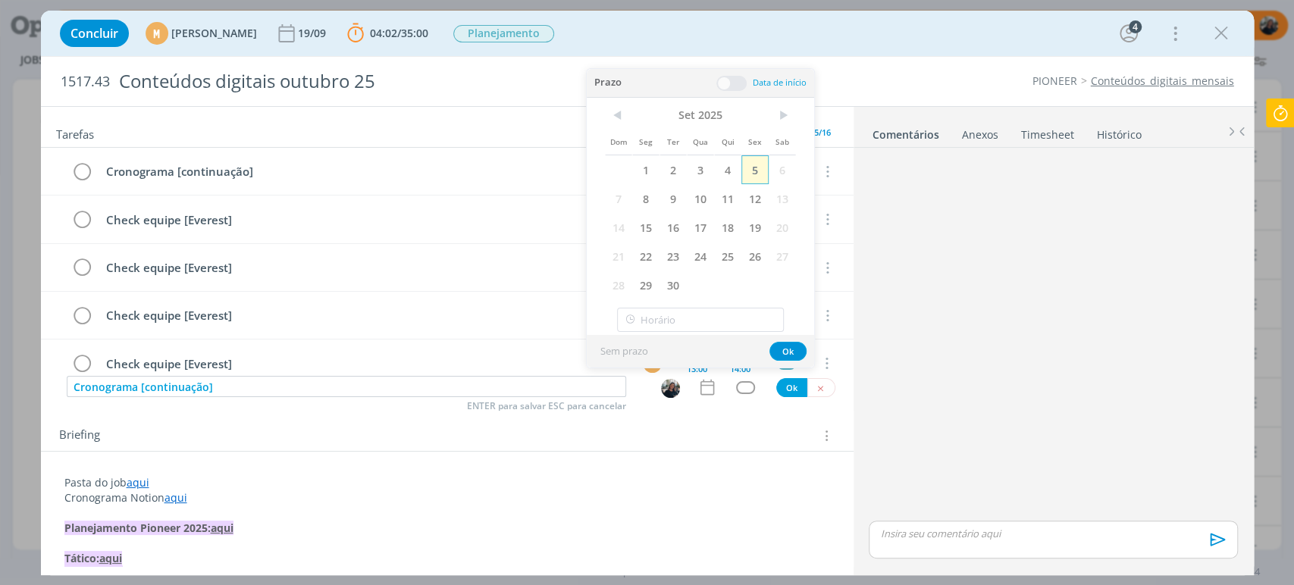
click at [757, 162] on span "5" at bounding box center [754, 169] width 27 height 29
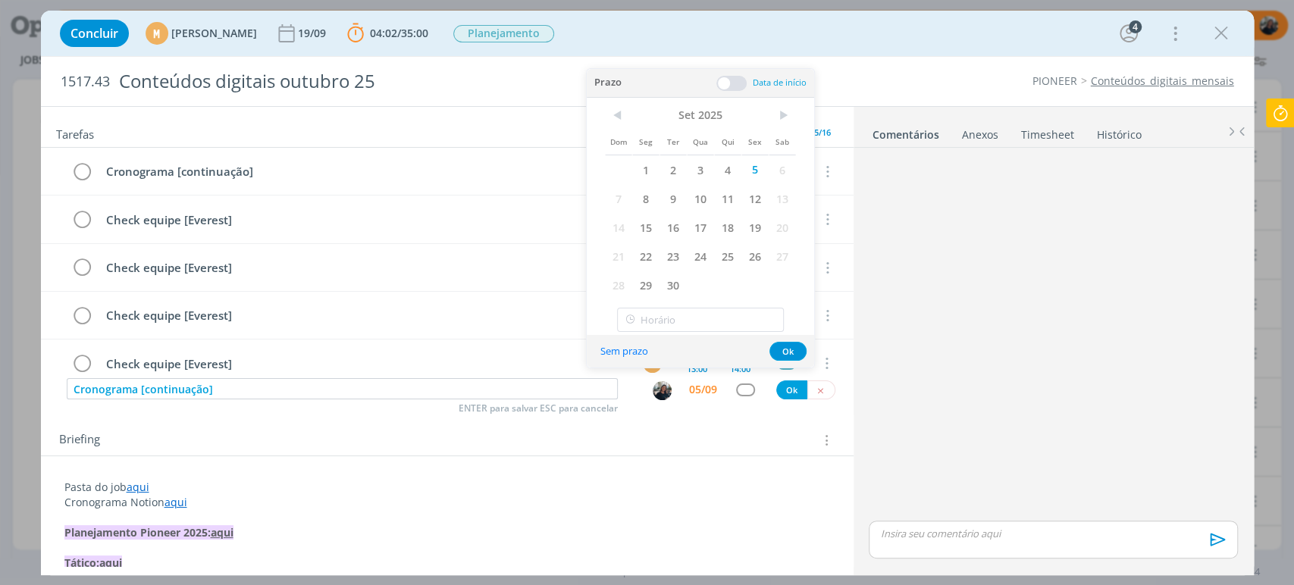
click at [738, 80] on span at bounding box center [731, 83] width 30 height 15
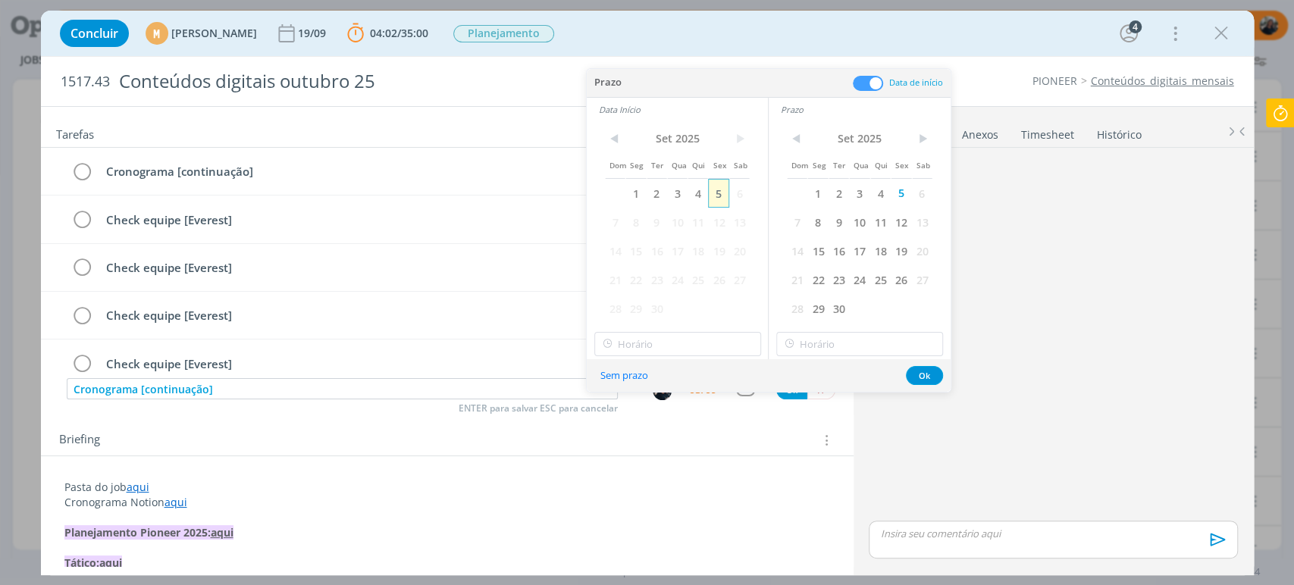
click at [716, 193] on span "5" at bounding box center [718, 193] width 20 height 29
click at [653, 349] on input "18:00" at bounding box center [677, 344] width 167 height 24
click at [665, 439] on div "17:30" at bounding box center [678, 440] width 169 height 27
type input "17:30"
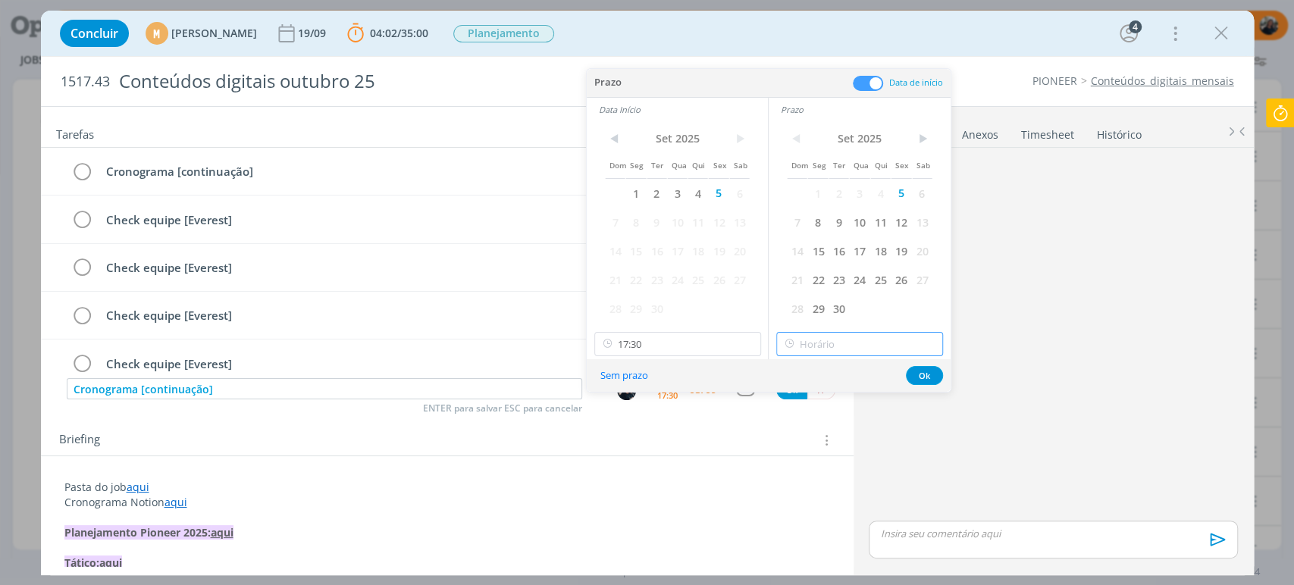
type input "18:00"
click at [850, 341] on input "18:00" at bounding box center [859, 344] width 167 height 24
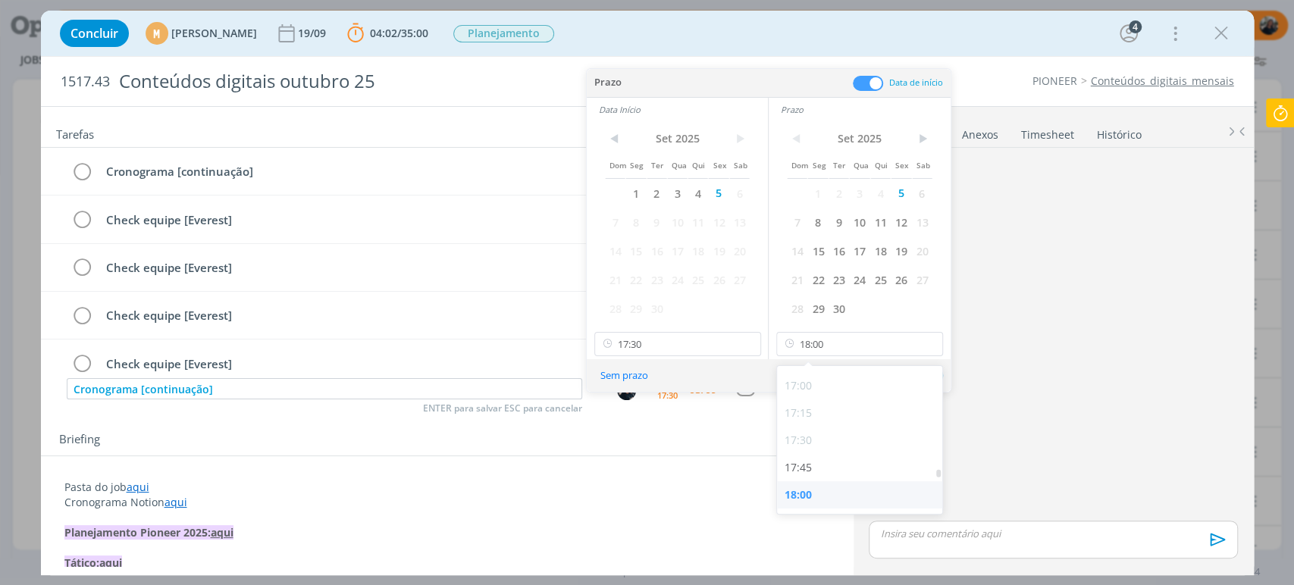
click at [824, 501] on div "18:00" at bounding box center [861, 494] width 169 height 27
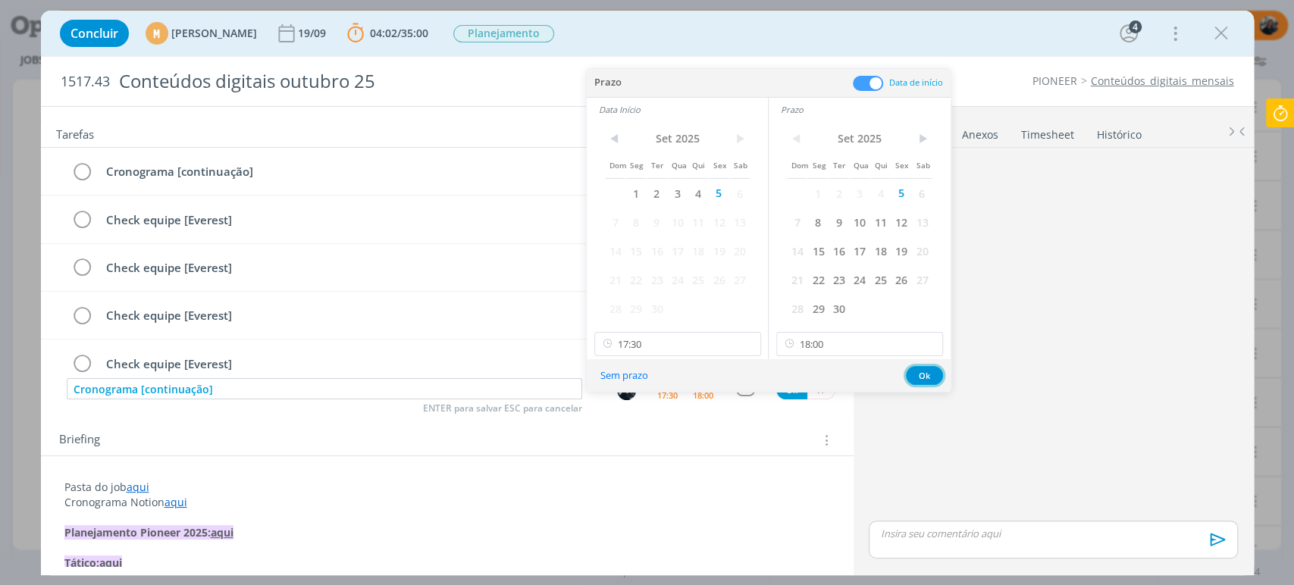
click at [924, 375] on button "Ok" at bounding box center [924, 375] width 37 height 19
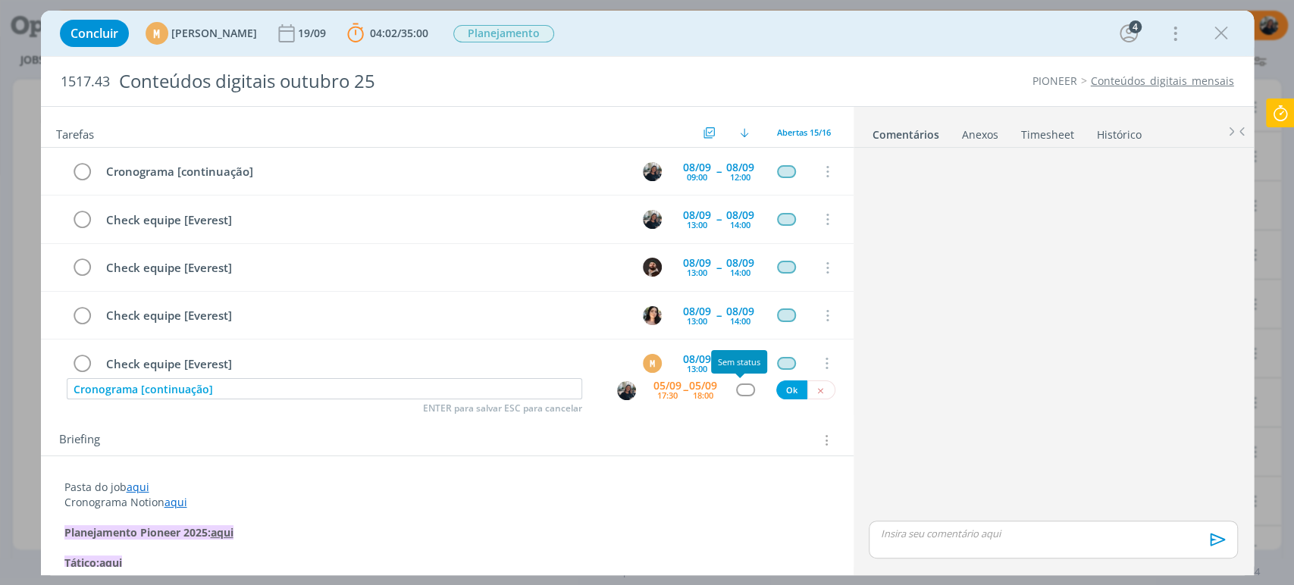
click at [742, 390] on div "dialog" at bounding box center [745, 390] width 19 height 13
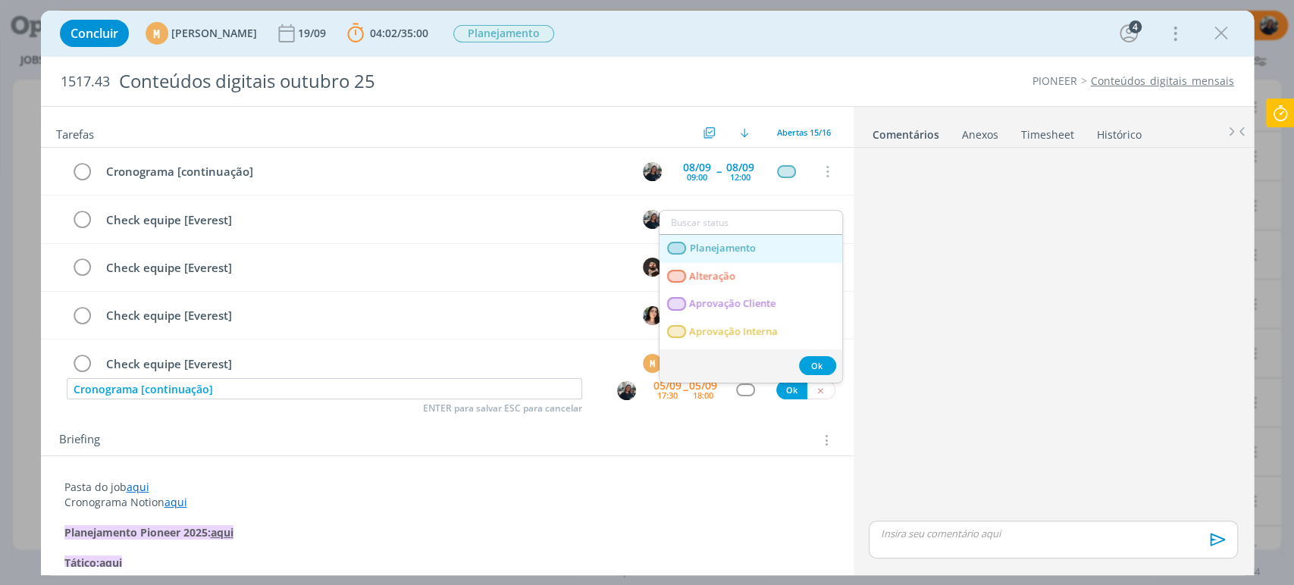
click at [775, 249] on link "Planejamento" at bounding box center [751, 249] width 183 height 28
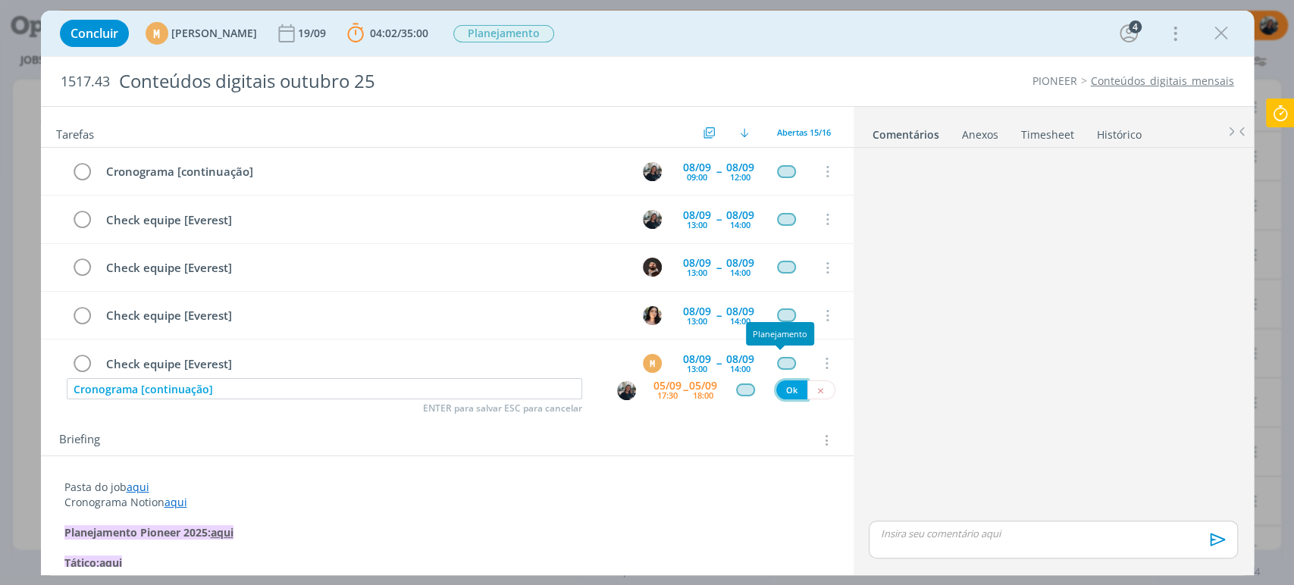
click at [788, 393] on button "Ok" at bounding box center [791, 390] width 31 height 19
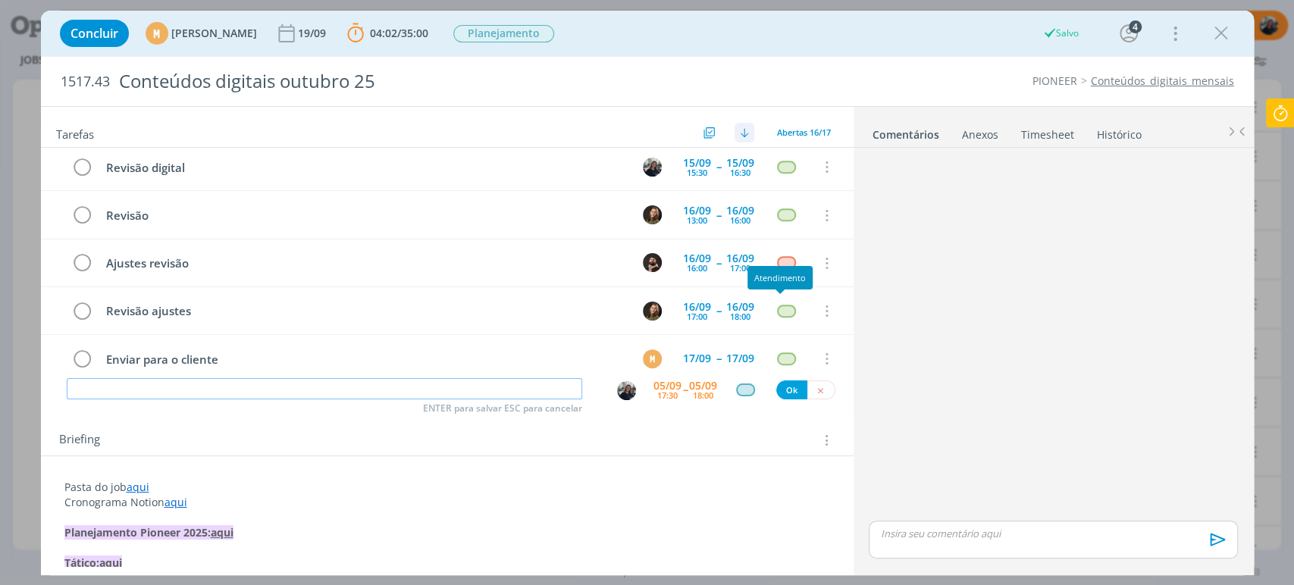
scroll to position [546, 0]
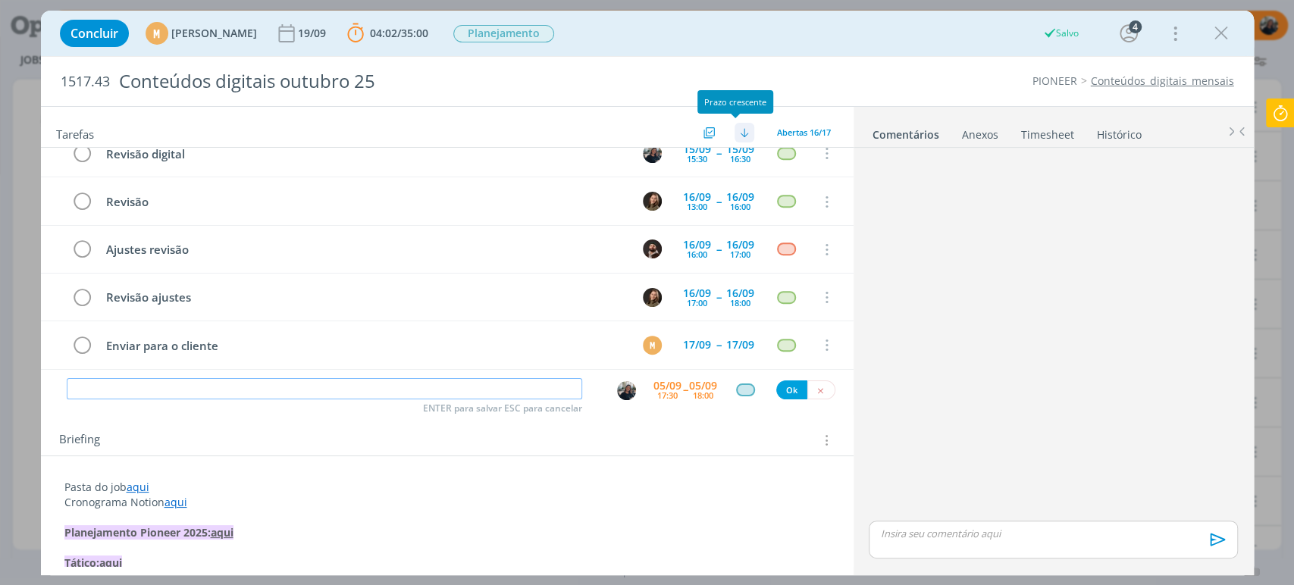
click at [740, 132] on img "dialog" at bounding box center [744, 132] width 9 height 9
click at [755, 189] on link "Prazo crescente" at bounding box center [782, 185] width 134 height 25
click at [1231, 24] on button "dialog" at bounding box center [1221, 33] width 23 height 23
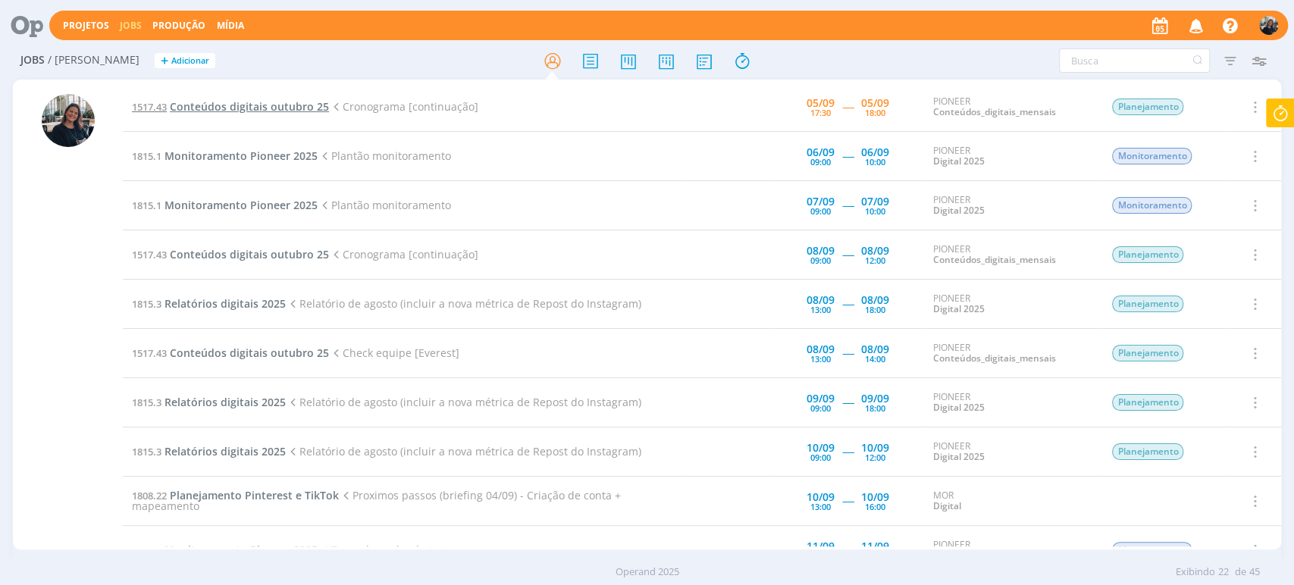
click at [285, 101] on span "Conteúdos digitais outubro 25" at bounding box center [249, 106] width 159 height 14
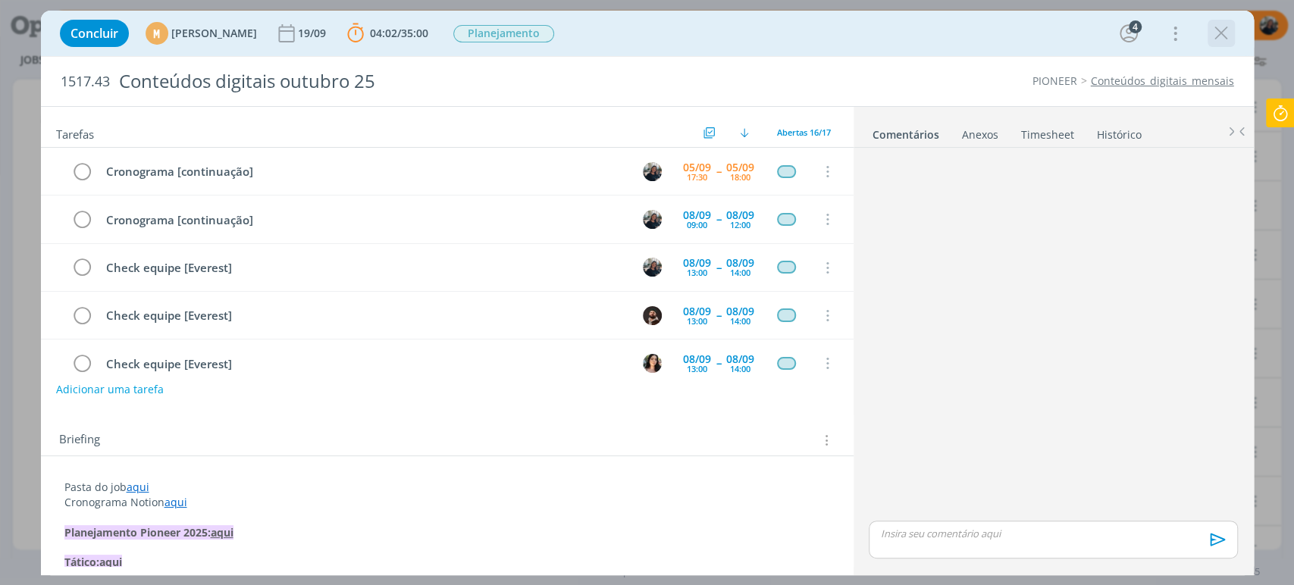
click at [1216, 35] on icon "dialog" at bounding box center [1221, 33] width 23 height 23
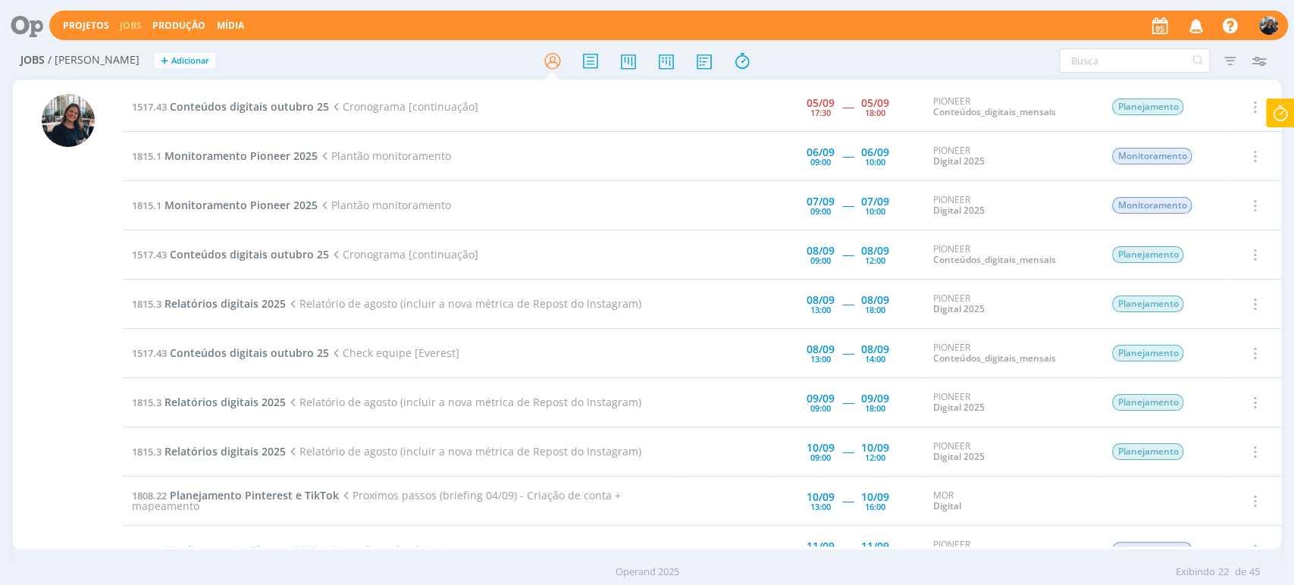
drag, startPoint x: 306, startPoint y: 117, endPoint x: 340, endPoint y: 76, distance: 53.8
click at [336, 77] on div "Jobs / Minha Pauta + Adicionar" at bounding box center [224, 61] width 423 height 38
click at [1285, 111] on icon at bounding box center [1280, 114] width 27 height 30
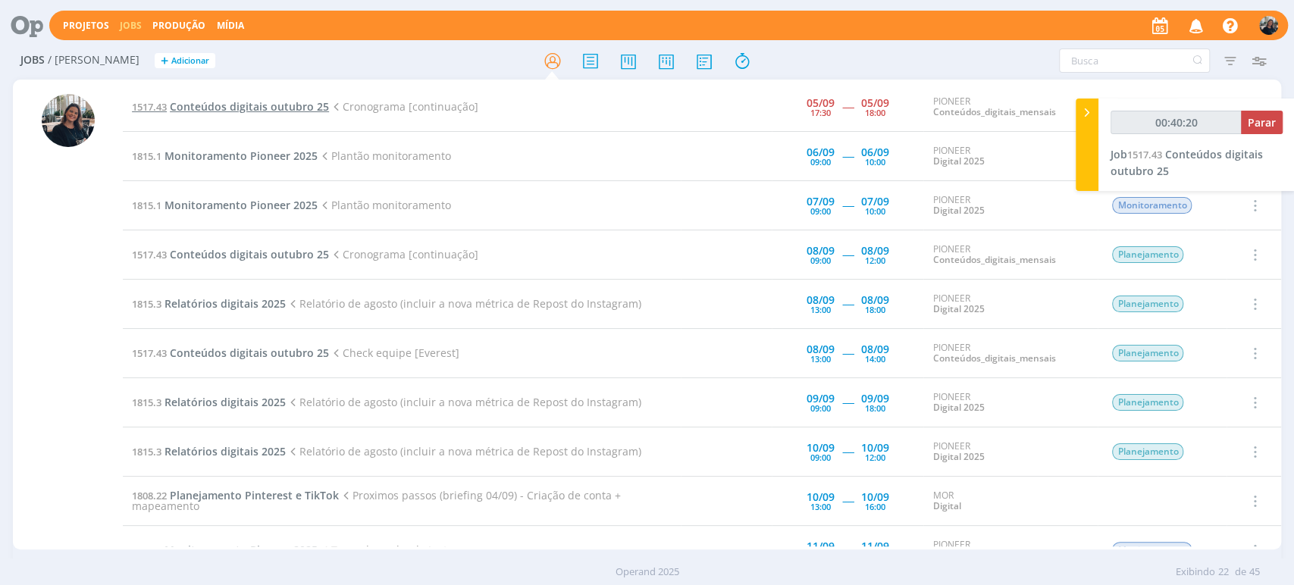
click at [246, 106] on span "Conteúdos digitais outubro 25" at bounding box center [249, 106] width 159 height 14
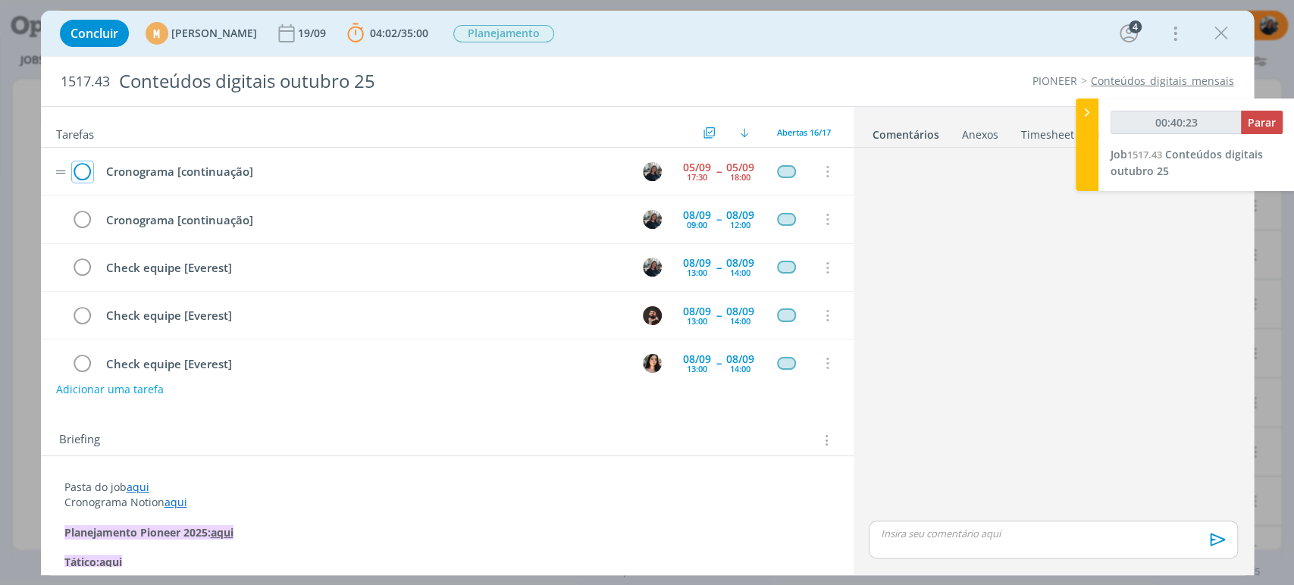
click at [78, 171] on icon "dialog" at bounding box center [82, 172] width 21 height 23
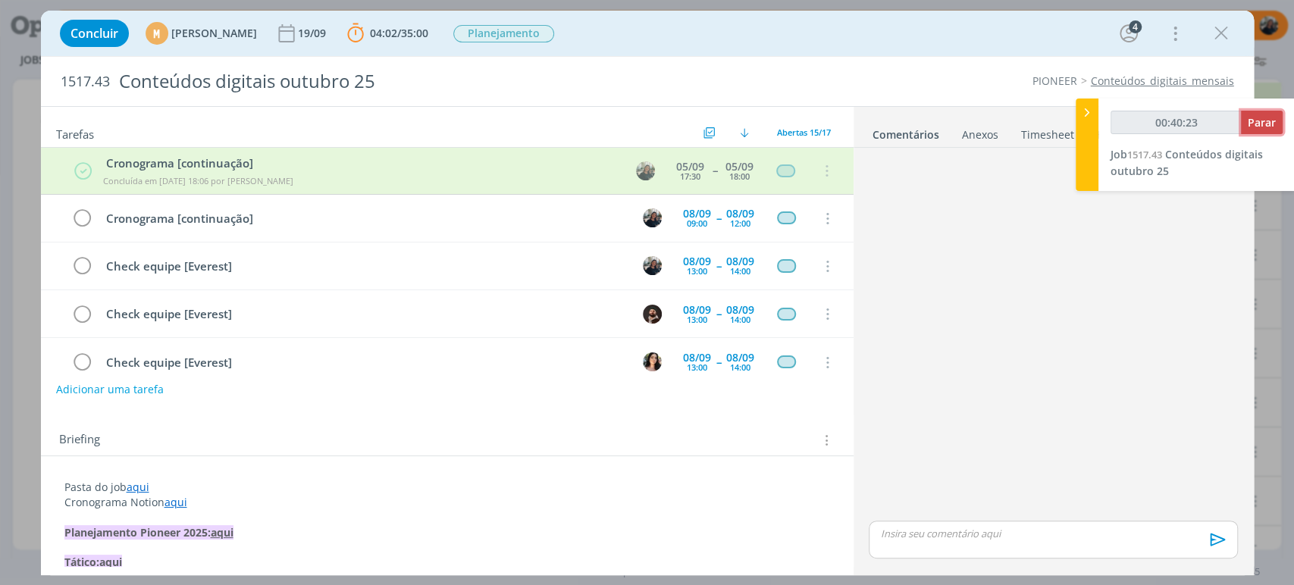
click at [1262, 111] on button "Parar" at bounding box center [1262, 123] width 42 height 24
type input "00:40:24"
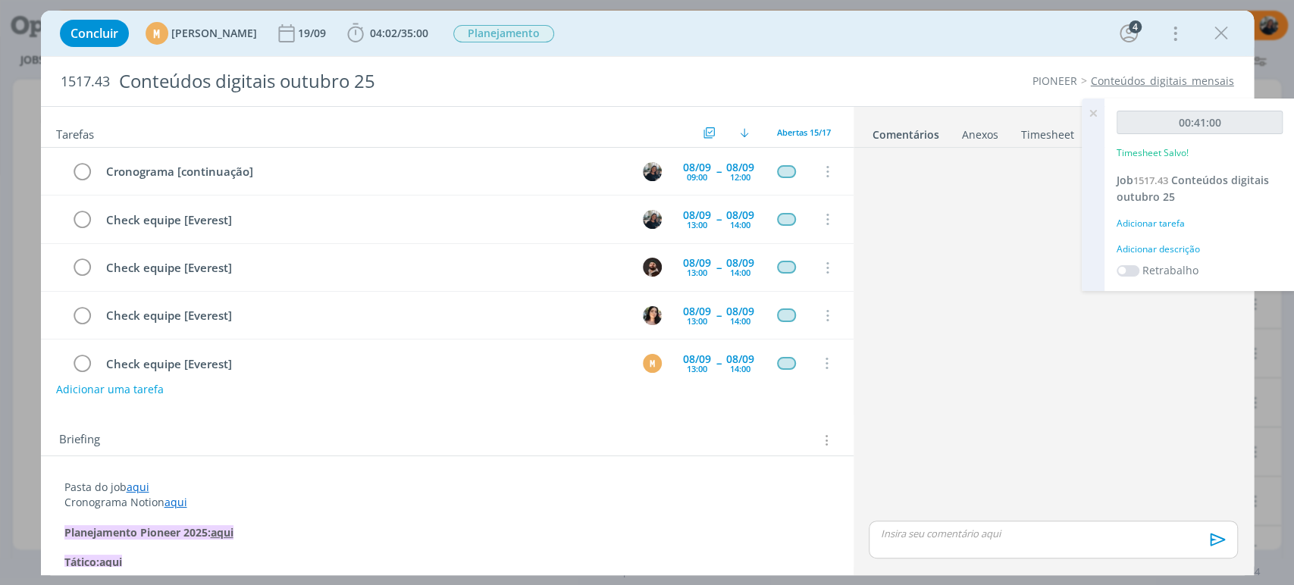
click at [1143, 260] on div "00:41:00 Timesheet Salvo! Job 1517.43 Conteúdos digitais outubro 25 Adicionar t…" at bounding box center [1200, 195] width 190 height 193
click at [1145, 252] on div "Adicionar descrição" at bounding box center [1200, 250] width 166 height 14
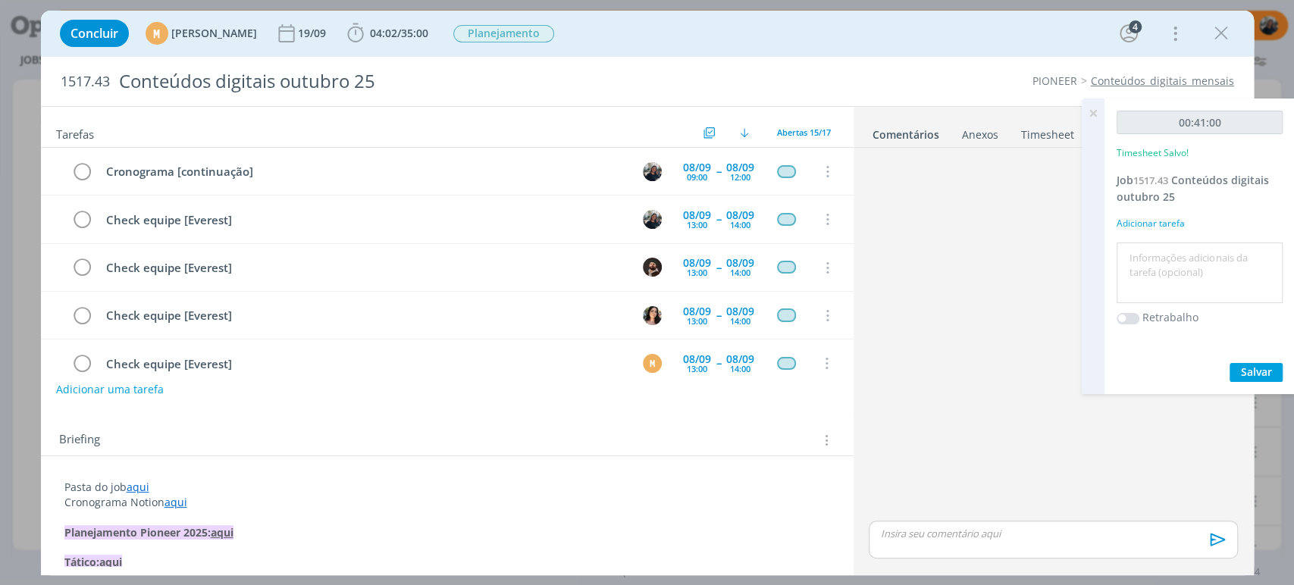
click at [1149, 253] on textarea at bounding box center [1200, 273] width 158 height 54
type textarea "Cronograma"
click at [1250, 365] on span "Salvar" at bounding box center [1256, 372] width 31 height 14
click at [1096, 110] on icon at bounding box center [1093, 114] width 27 height 30
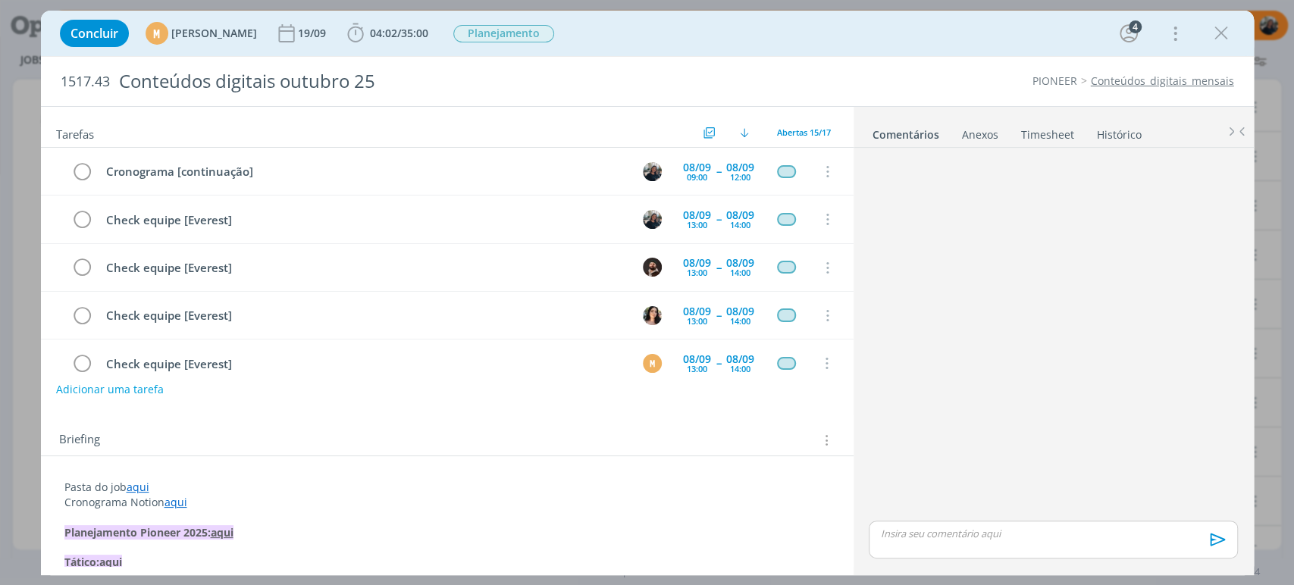
drag, startPoint x: 1227, startPoint y: 34, endPoint x: 1254, endPoint y: 84, distance: 57.0
click at [1227, 33] on icon "dialog" at bounding box center [1221, 33] width 23 height 23
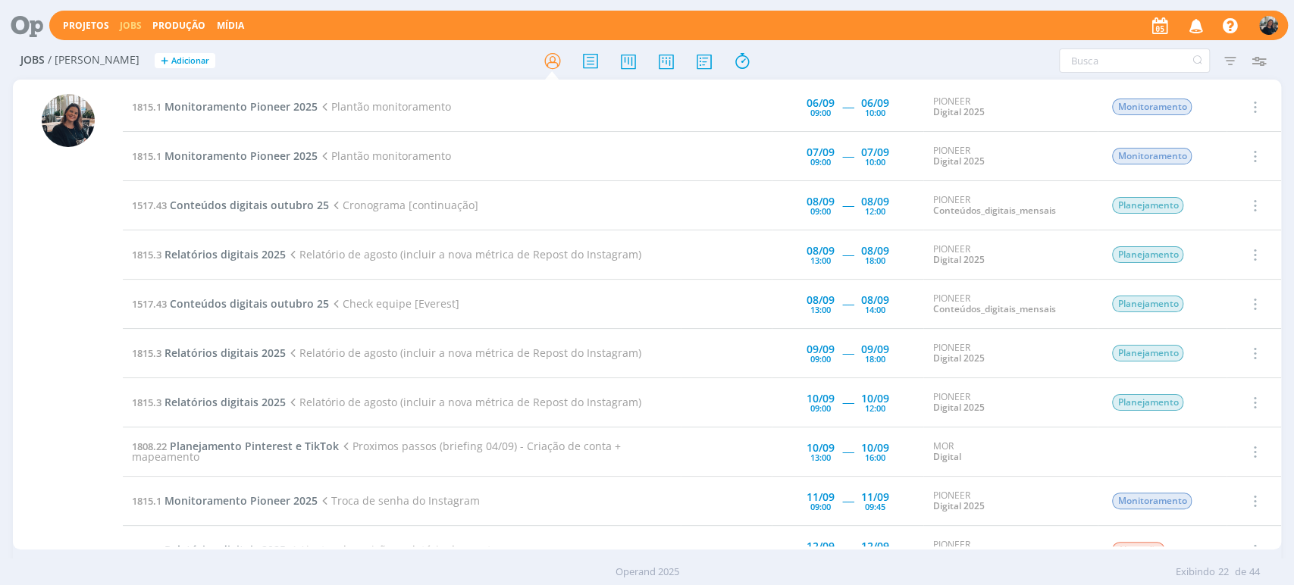
click at [10, 22] on icon at bounding box center [21, 26] width 31 height 30
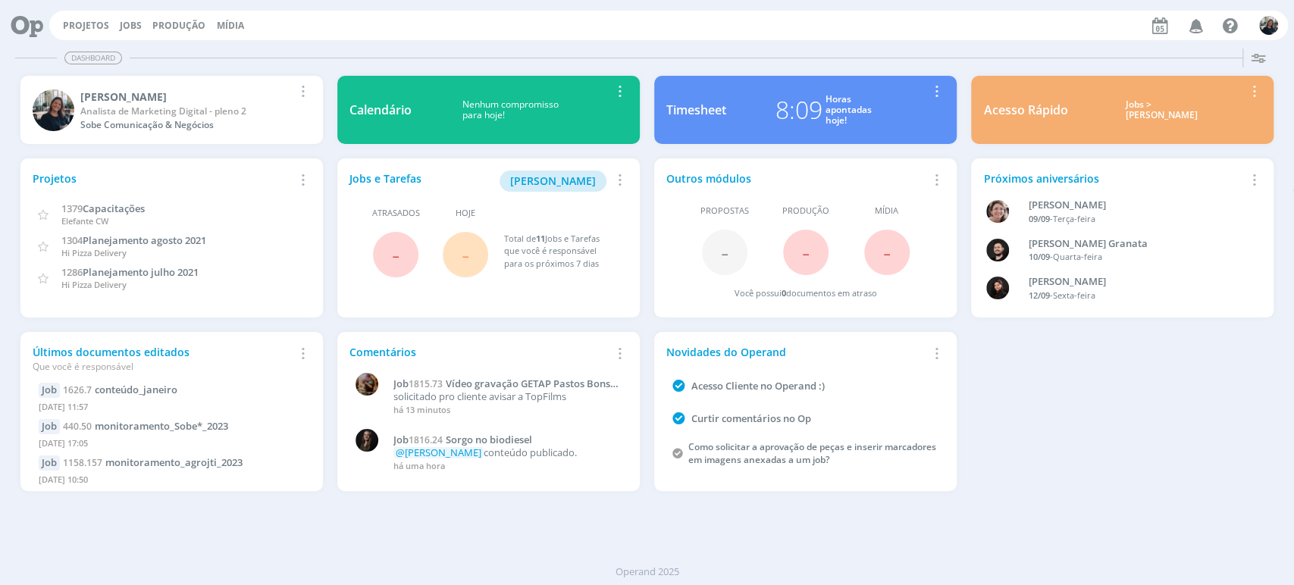
click at [1145, 104] on div "Jobs > Minha pauta" at bounding box center [1161, 110] width 165 height 22
